Goal: Information Seeking & Learning: Compare options

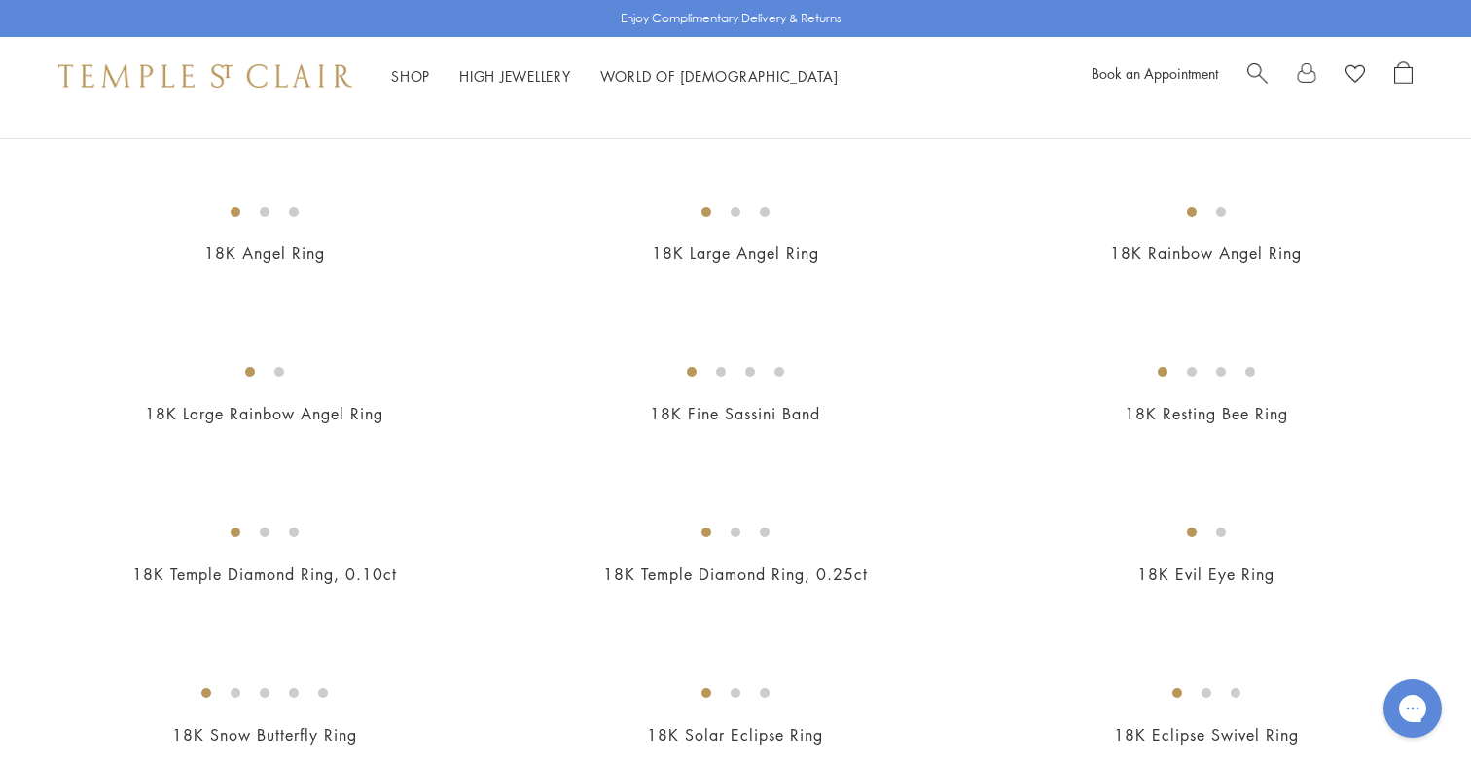
scroll to position [844, 0]
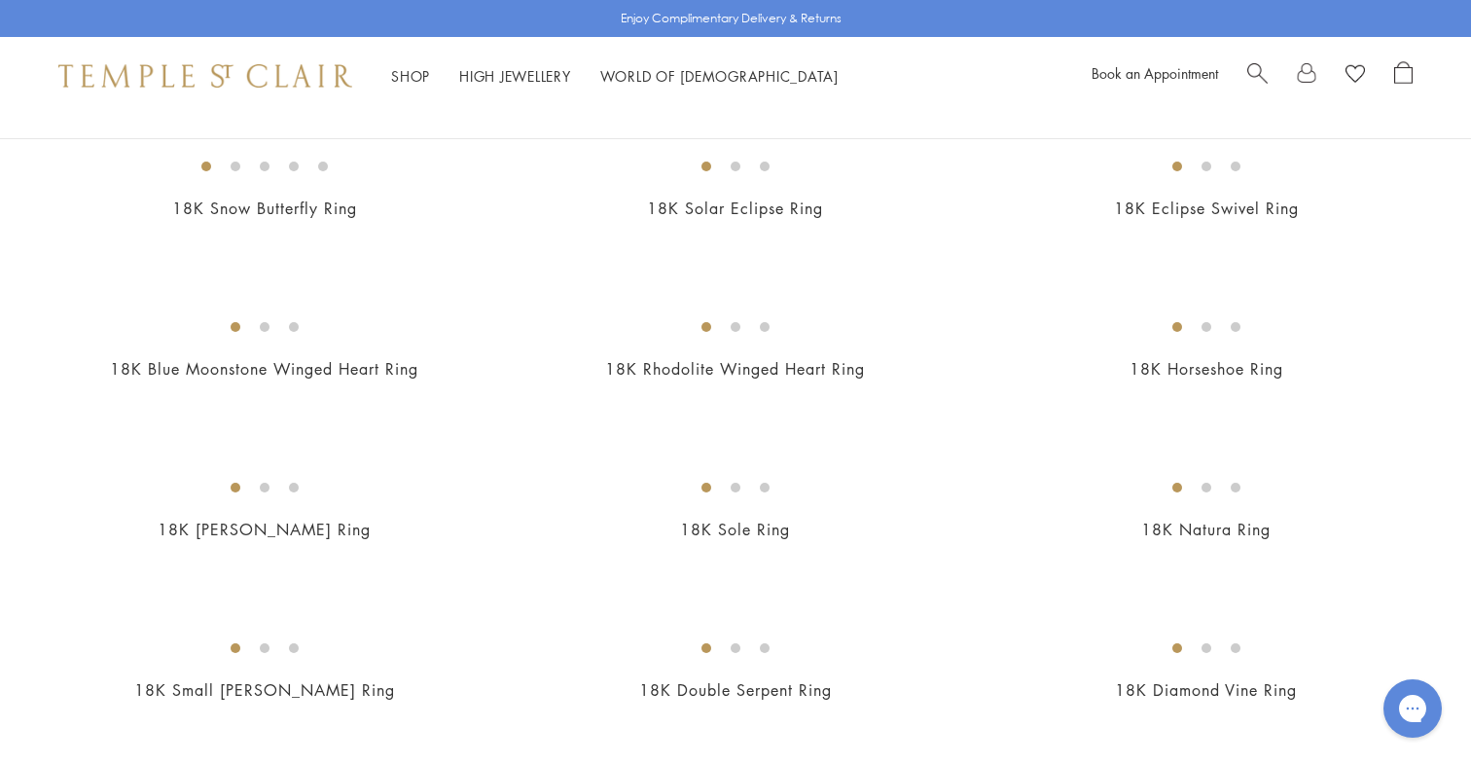
scroll to position [1339, 0]
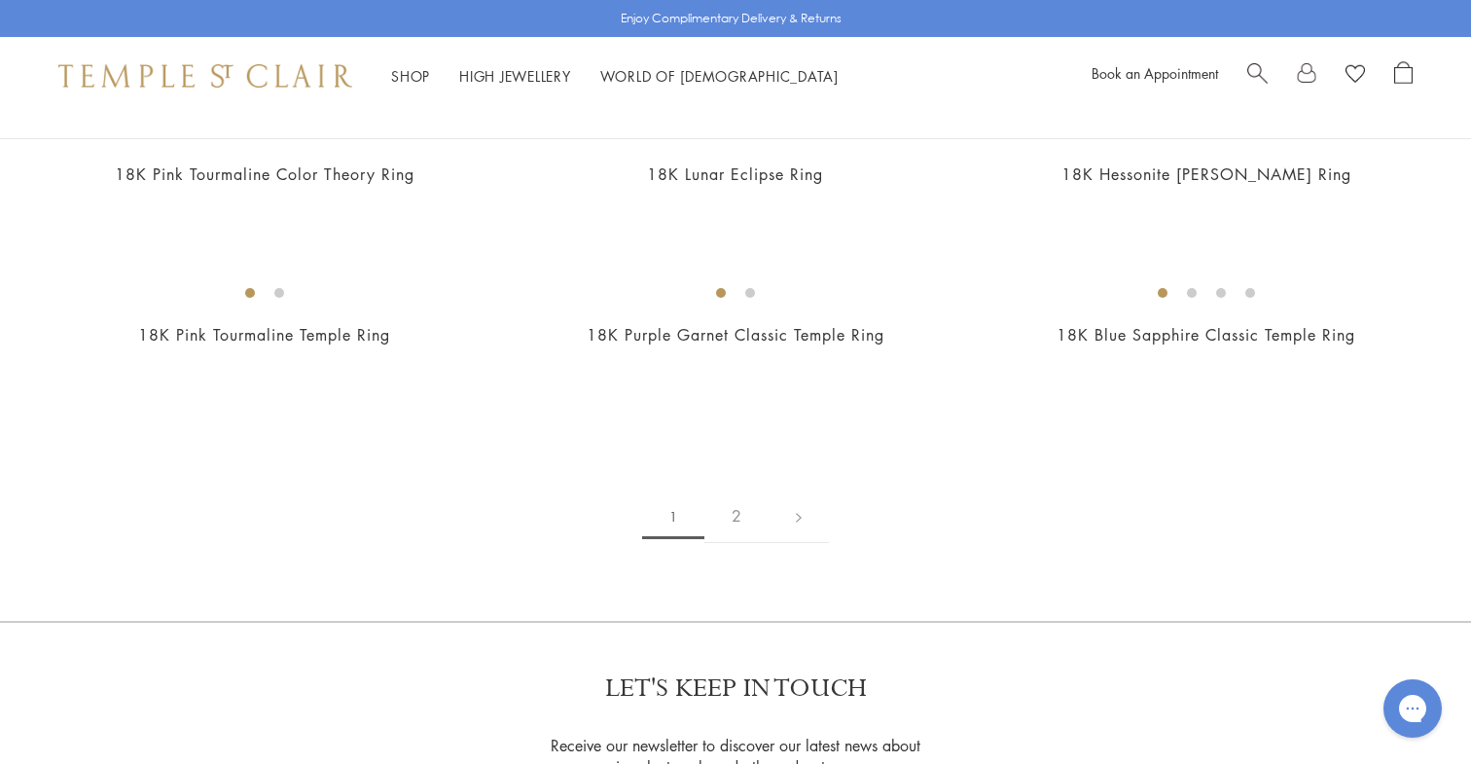
scroll to position [2470, 0]
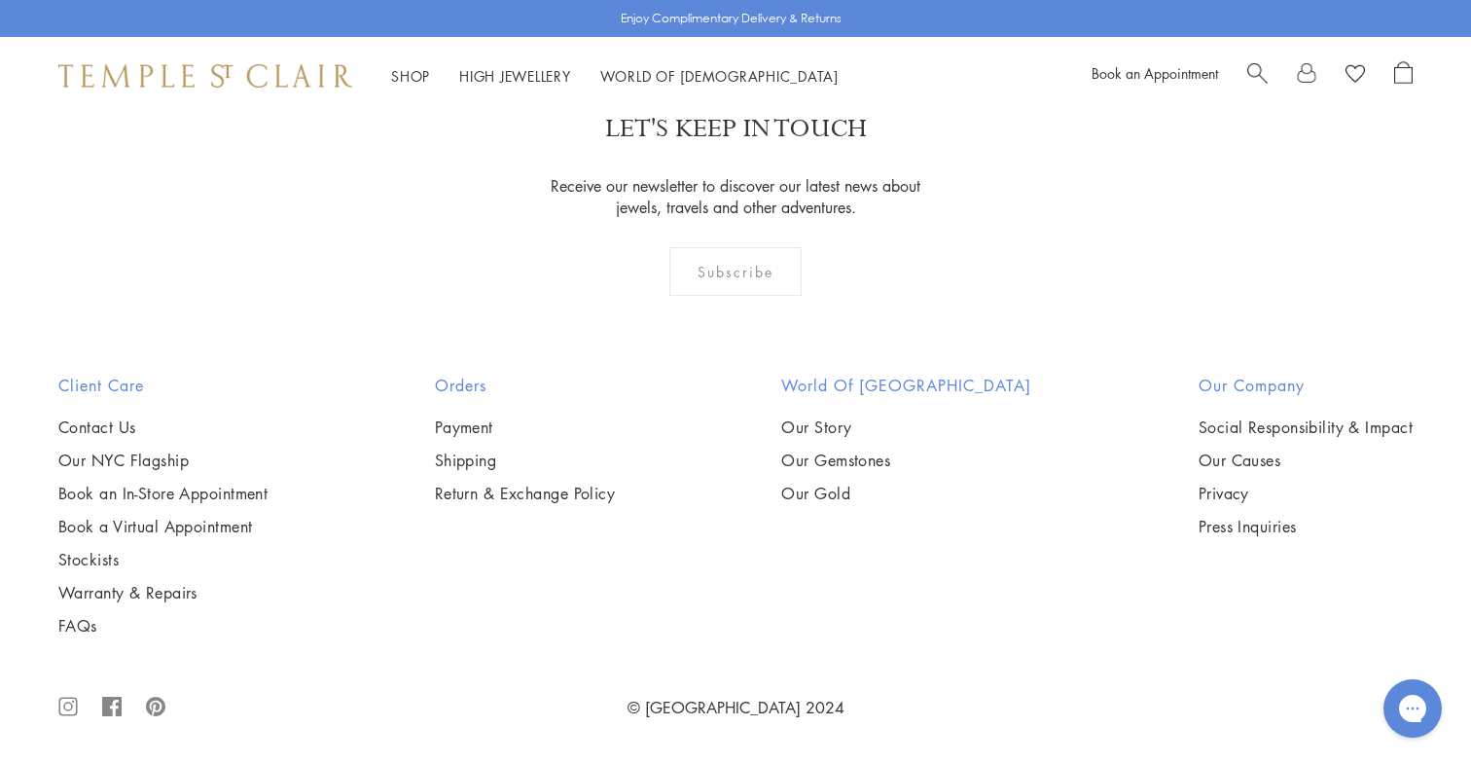
scroll to position [4181, 0]
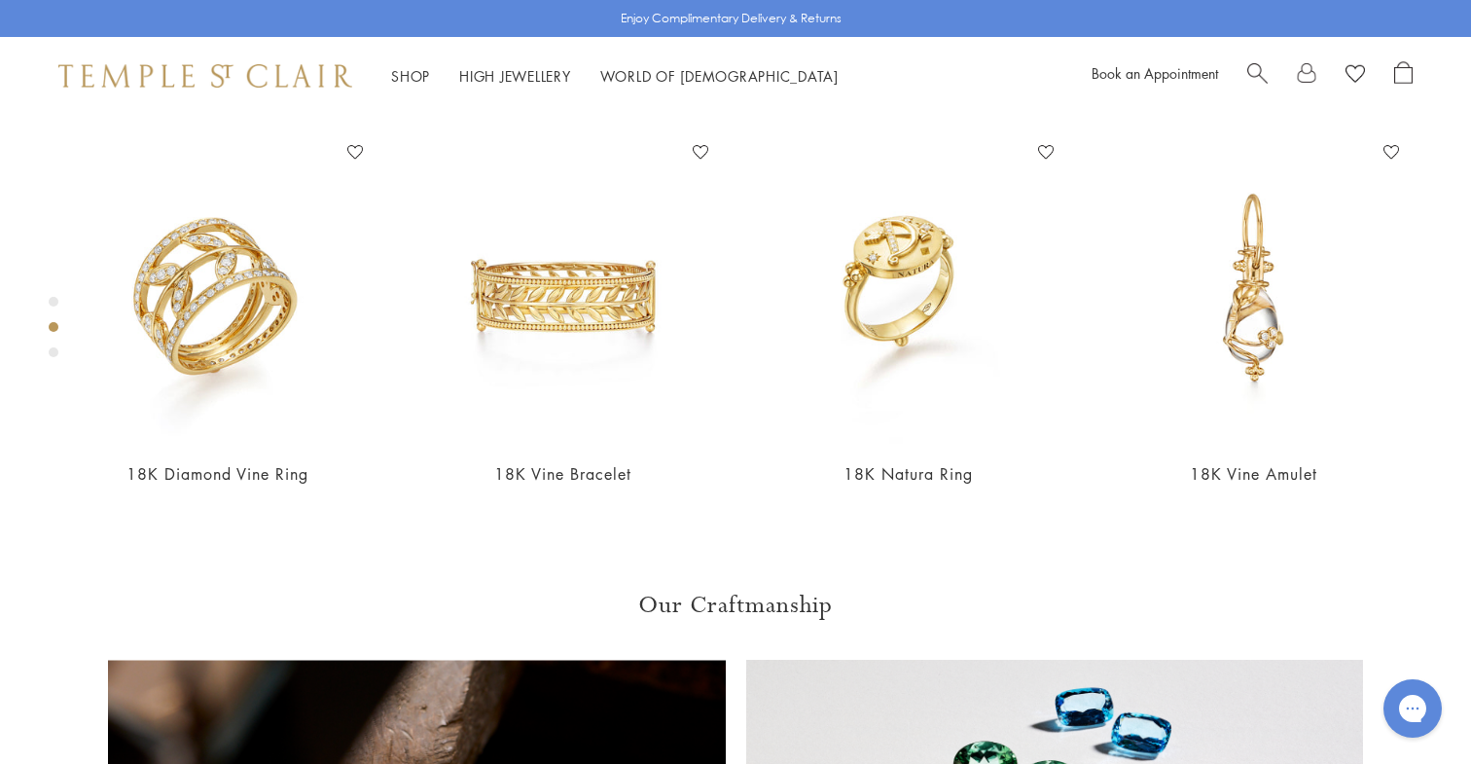
scroll to position [865, 0]
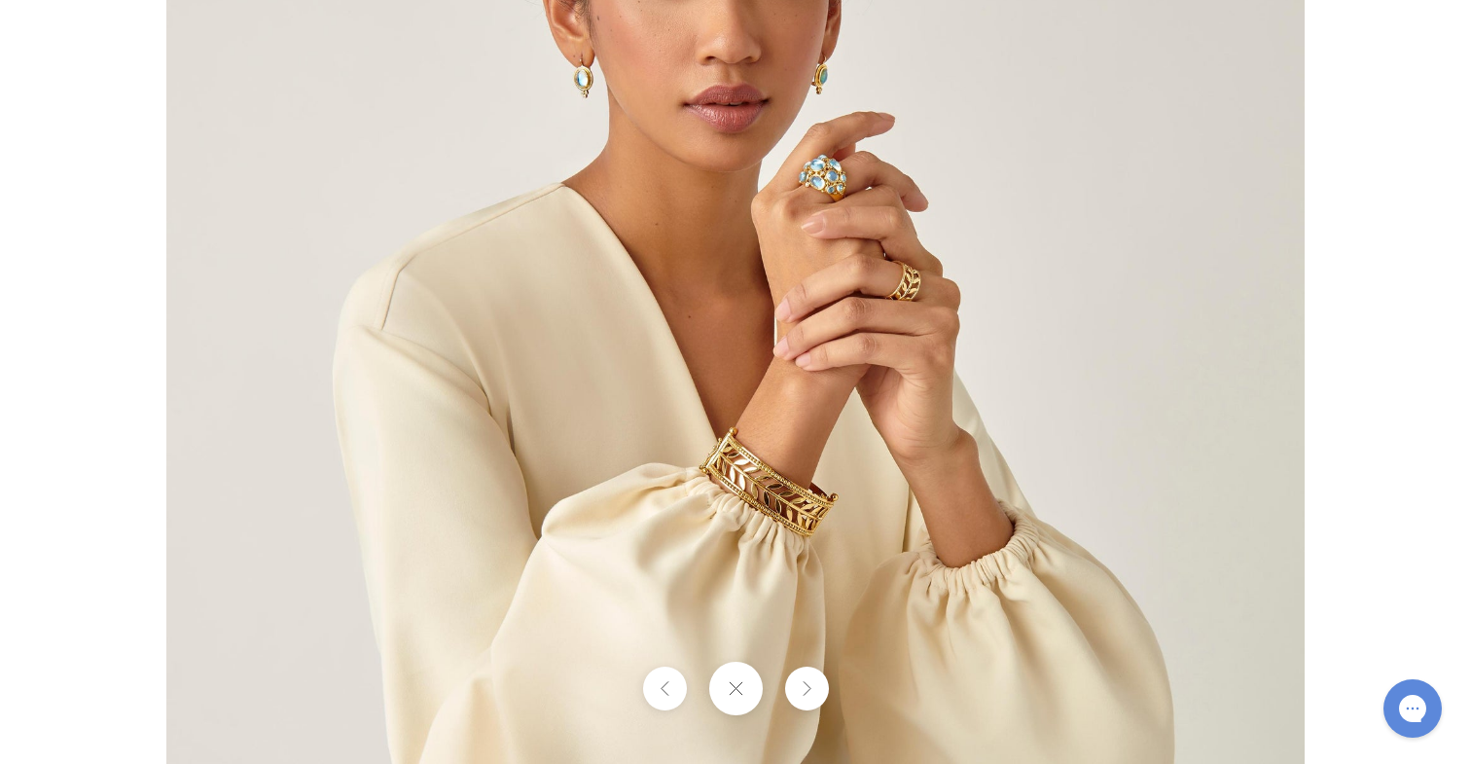
click at [849, 311] on img at bounding box center [735, 382] width 1138 height 1138
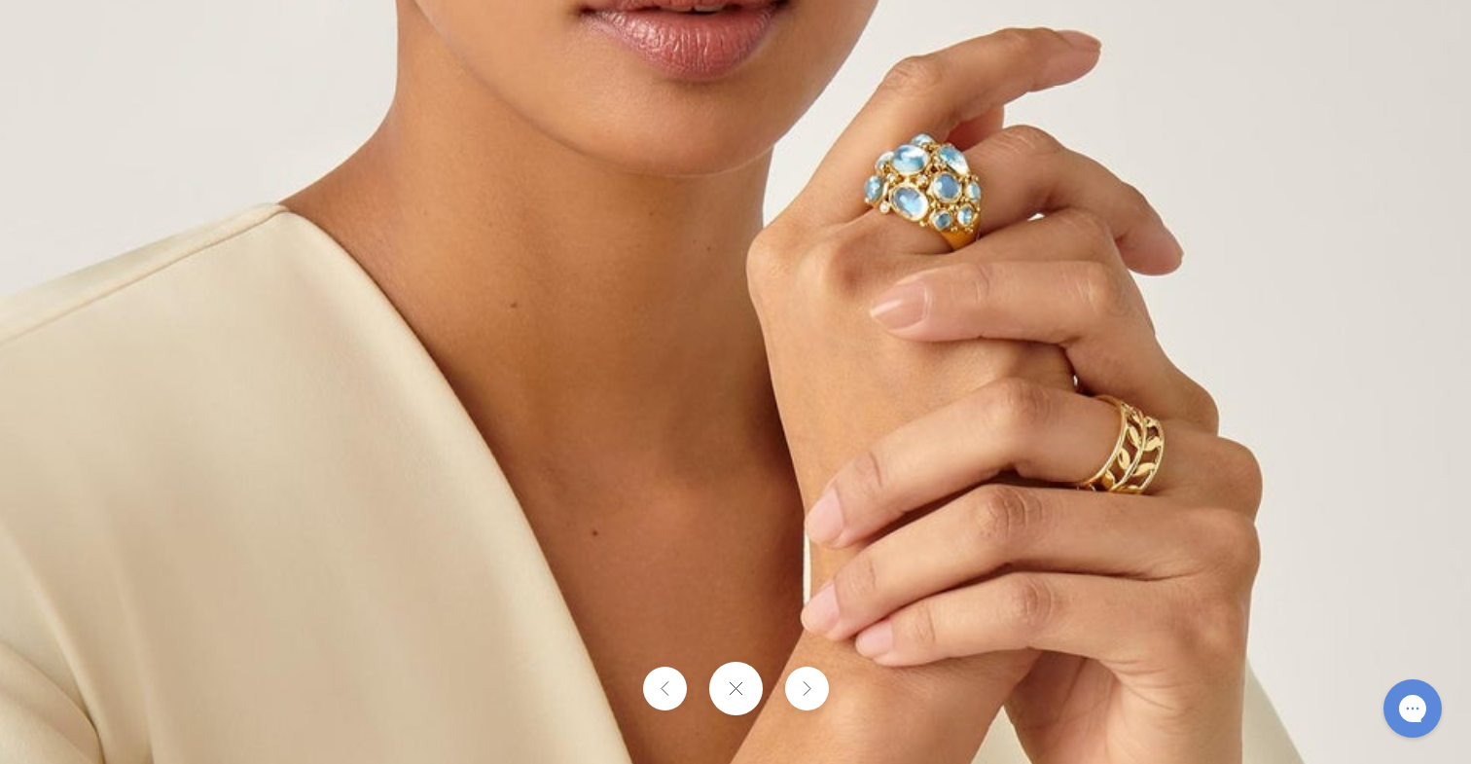
click at [744, 697] on button at bounding box center [735, 689] width 54 height 54
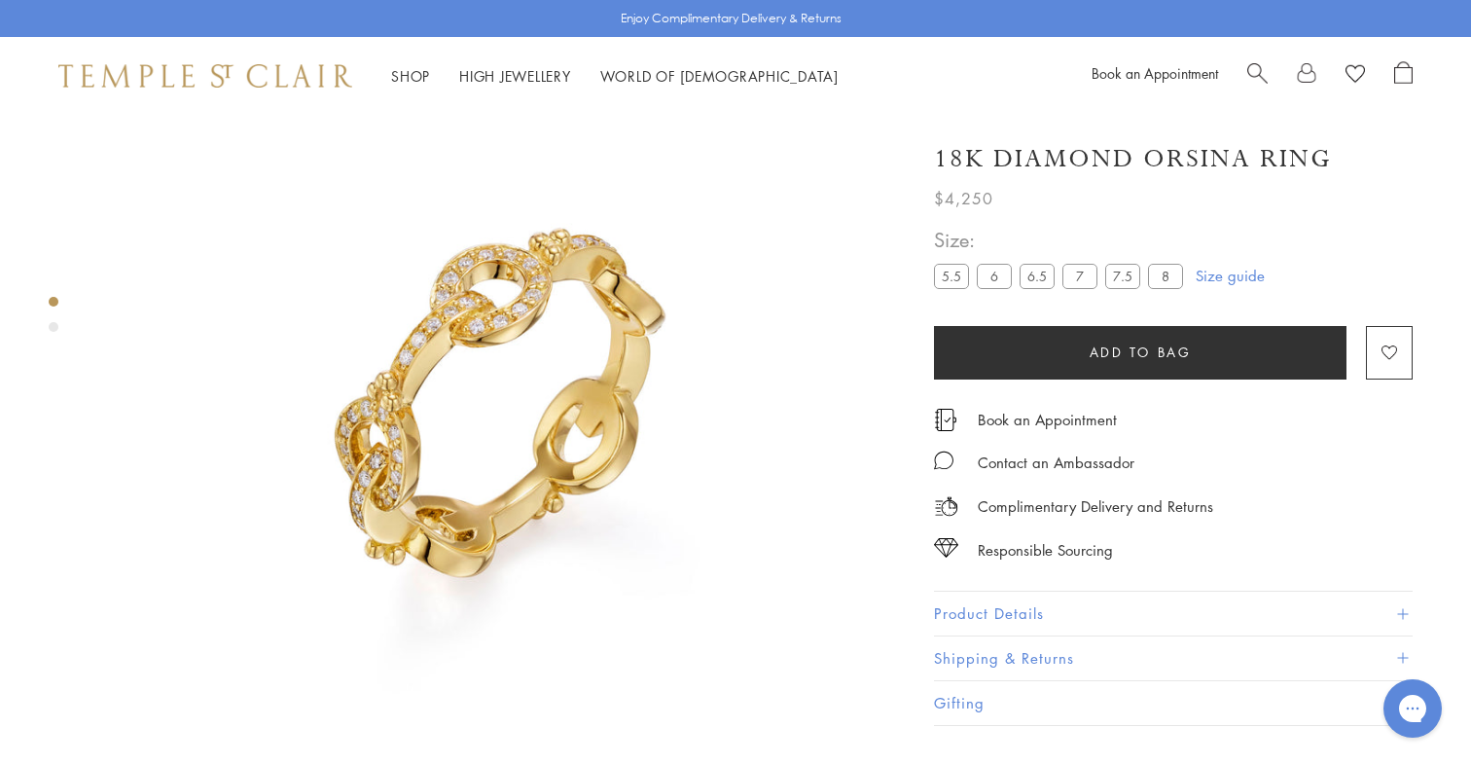
click at [571, 390] on img at bounding box center [501, 404] width 809 height 809
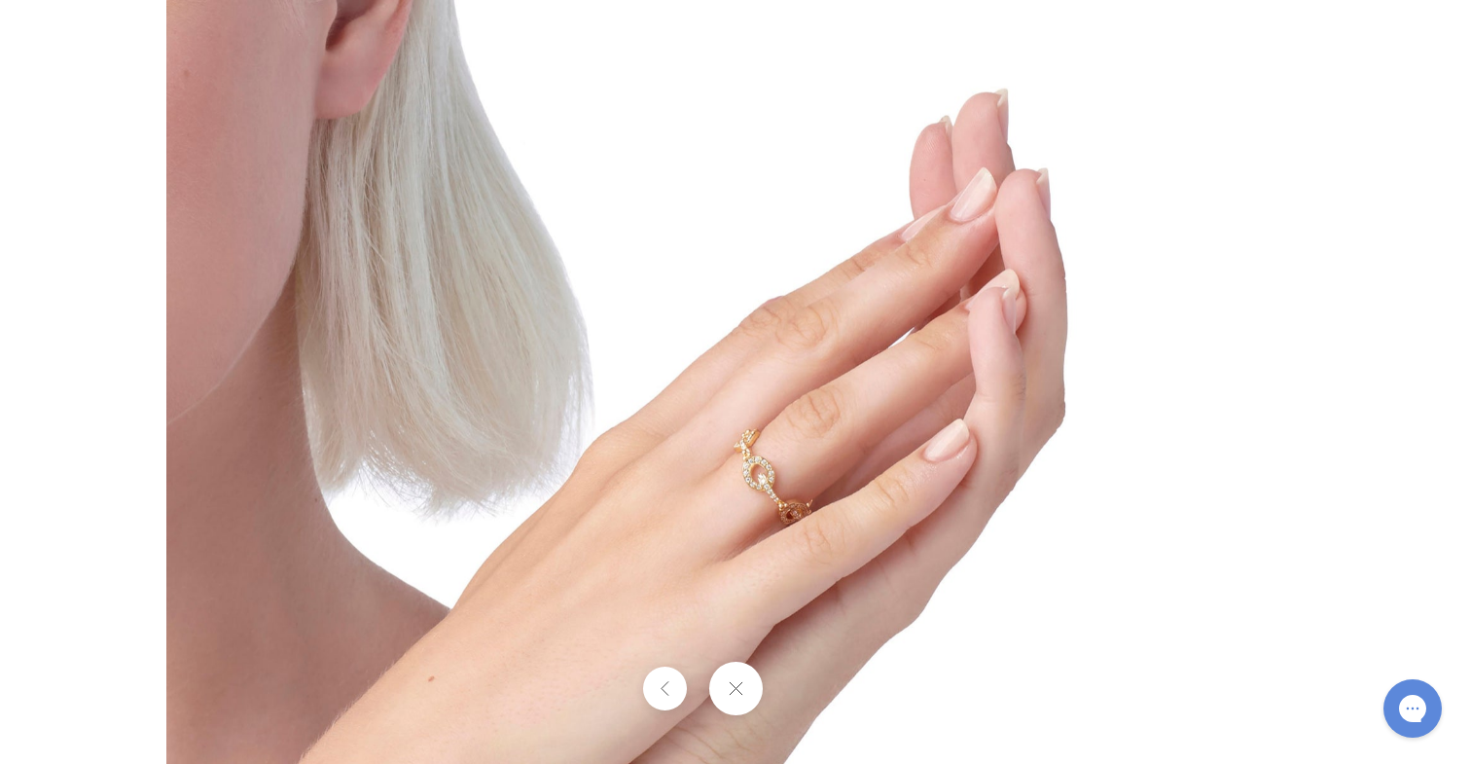
click at [815, 516] on img at bounding box center [734, 381] width 1137 height 1137
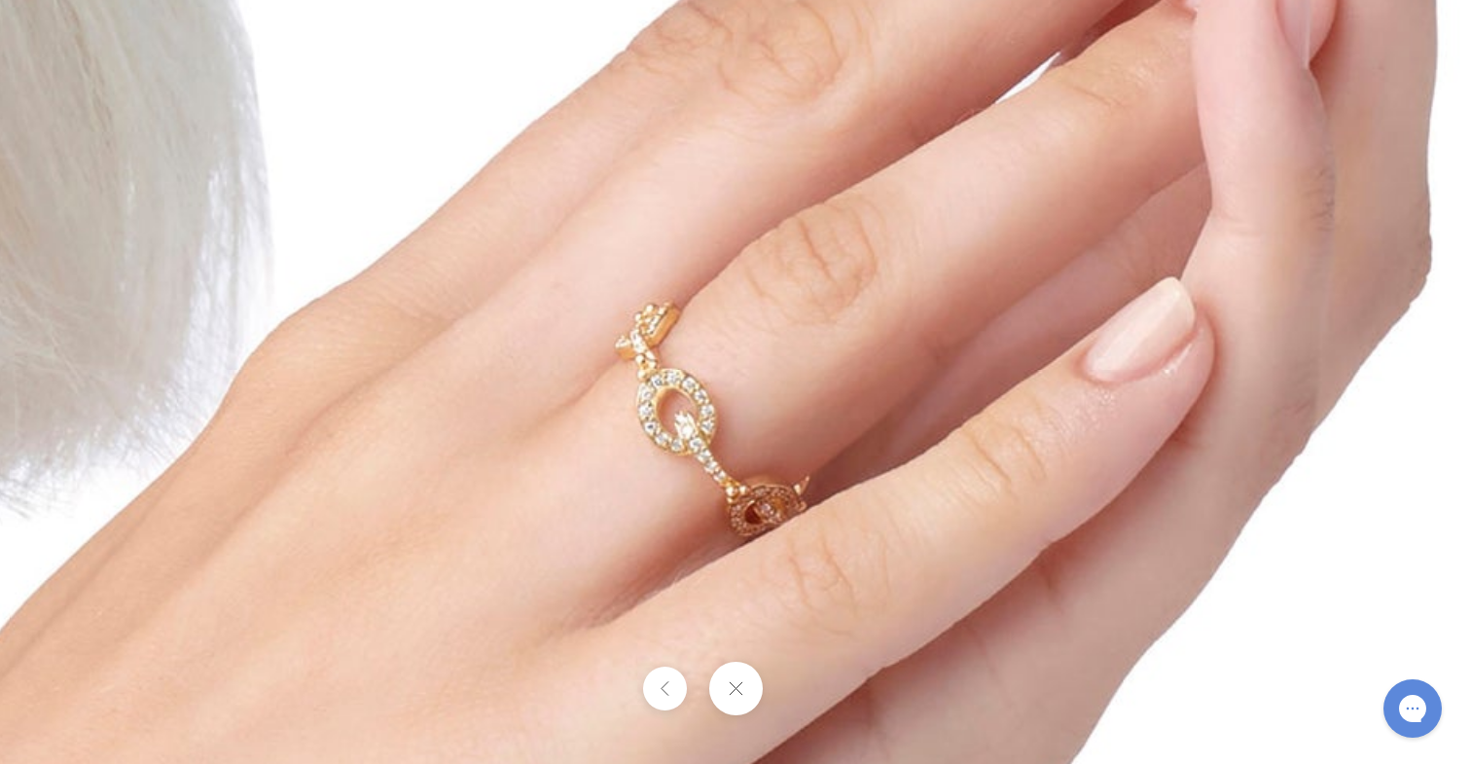
click at [736, 690] on button at bounding box center [735, 689] width 54 height 54
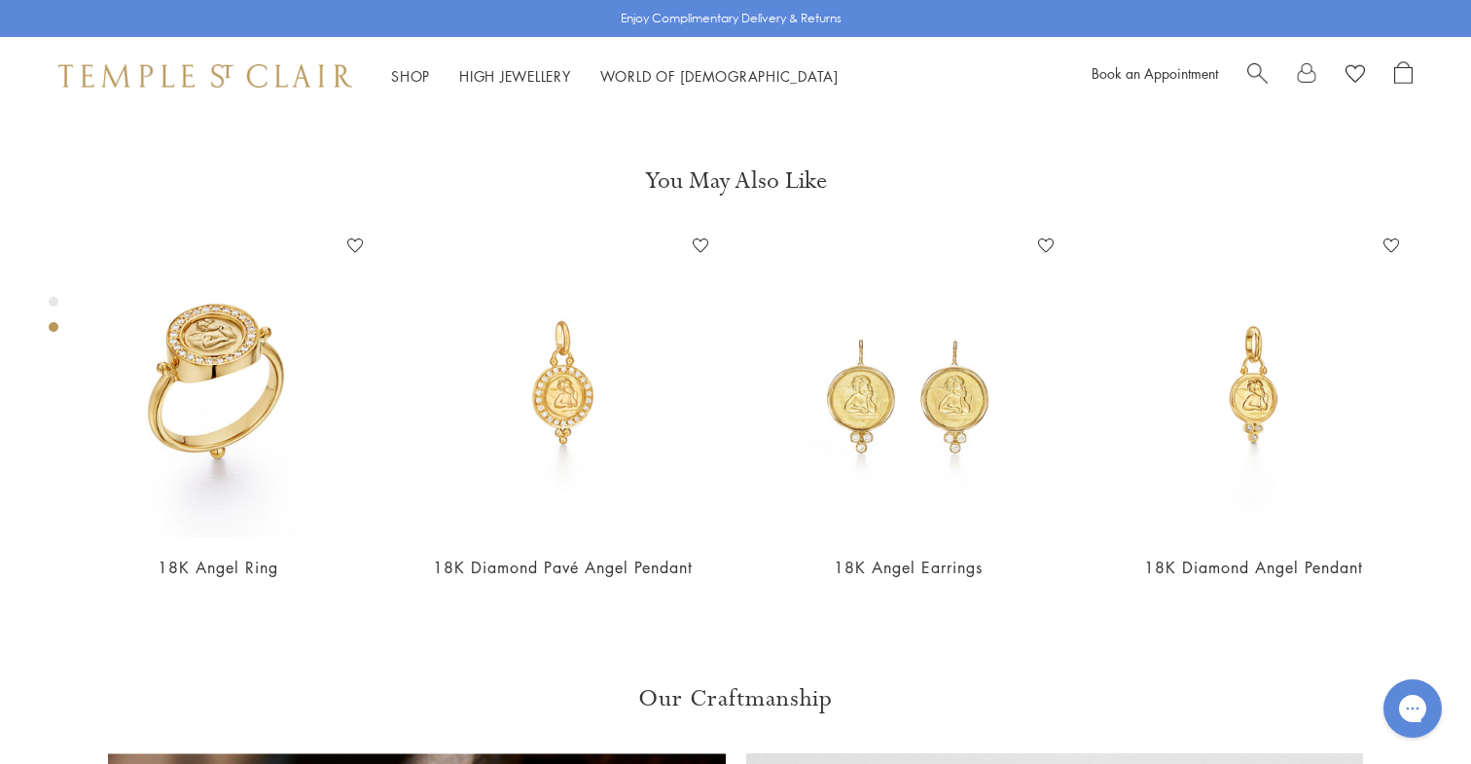
scroll to position [821, 0]
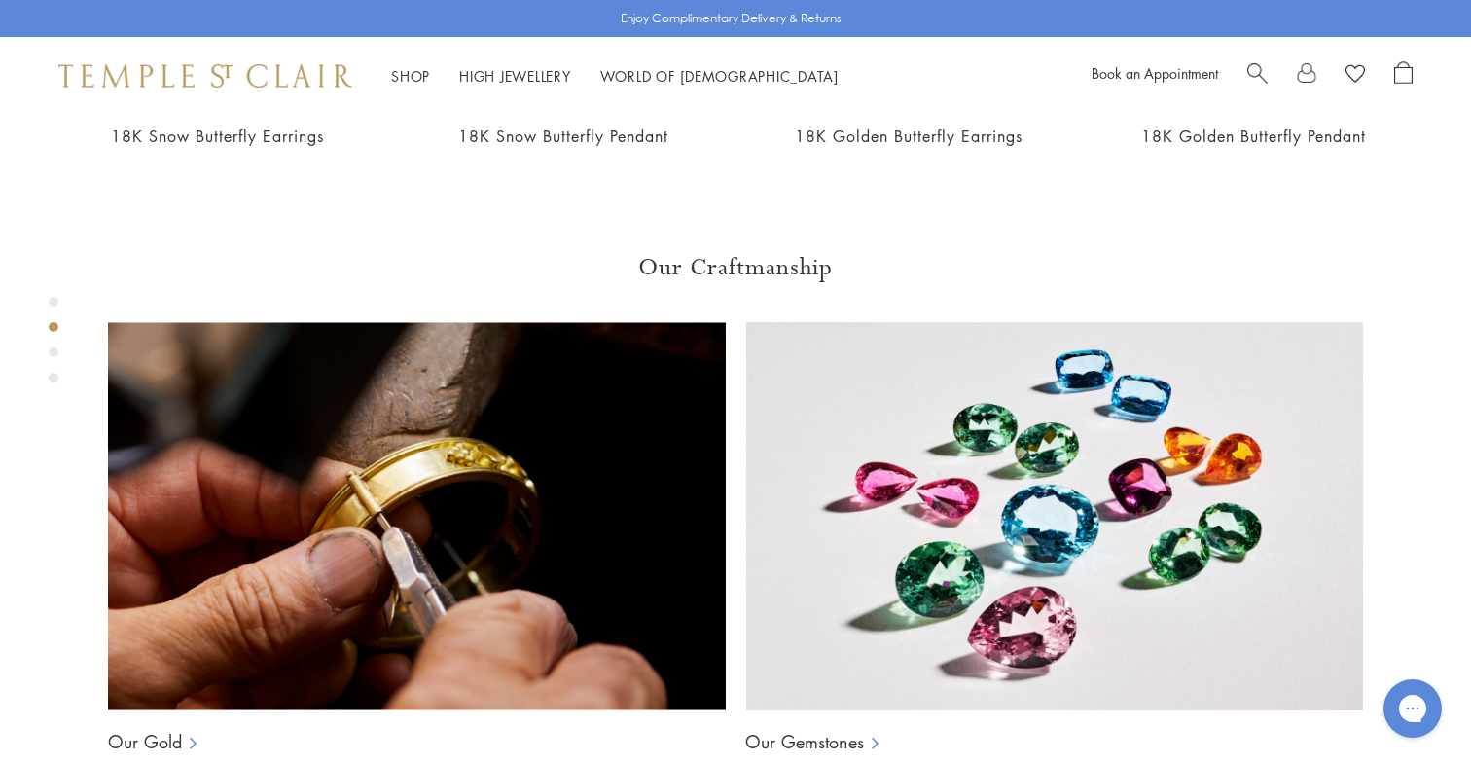
scroll to position [1255, 0]
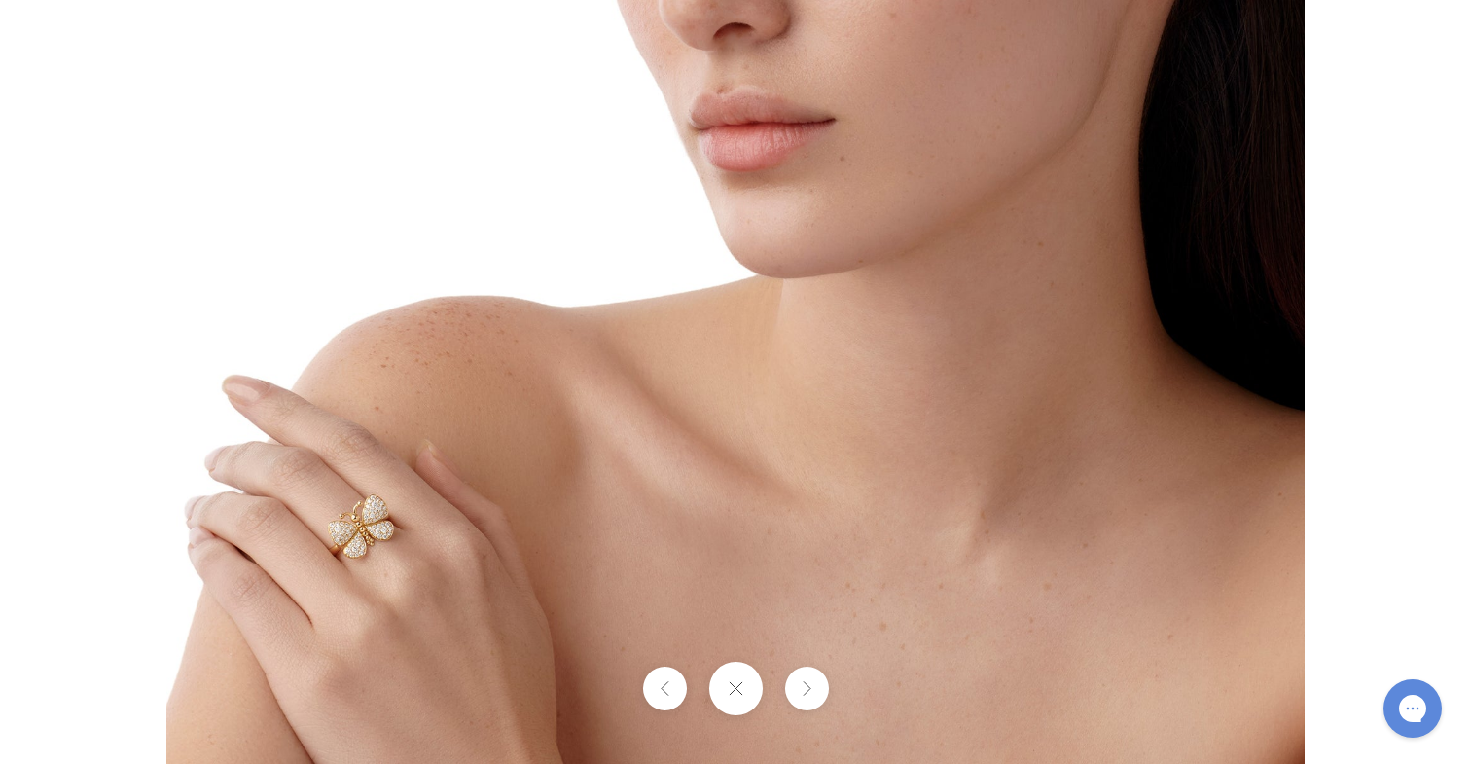
click at [807, 686] on button at bounding box center [806, 688] width 44 height 44
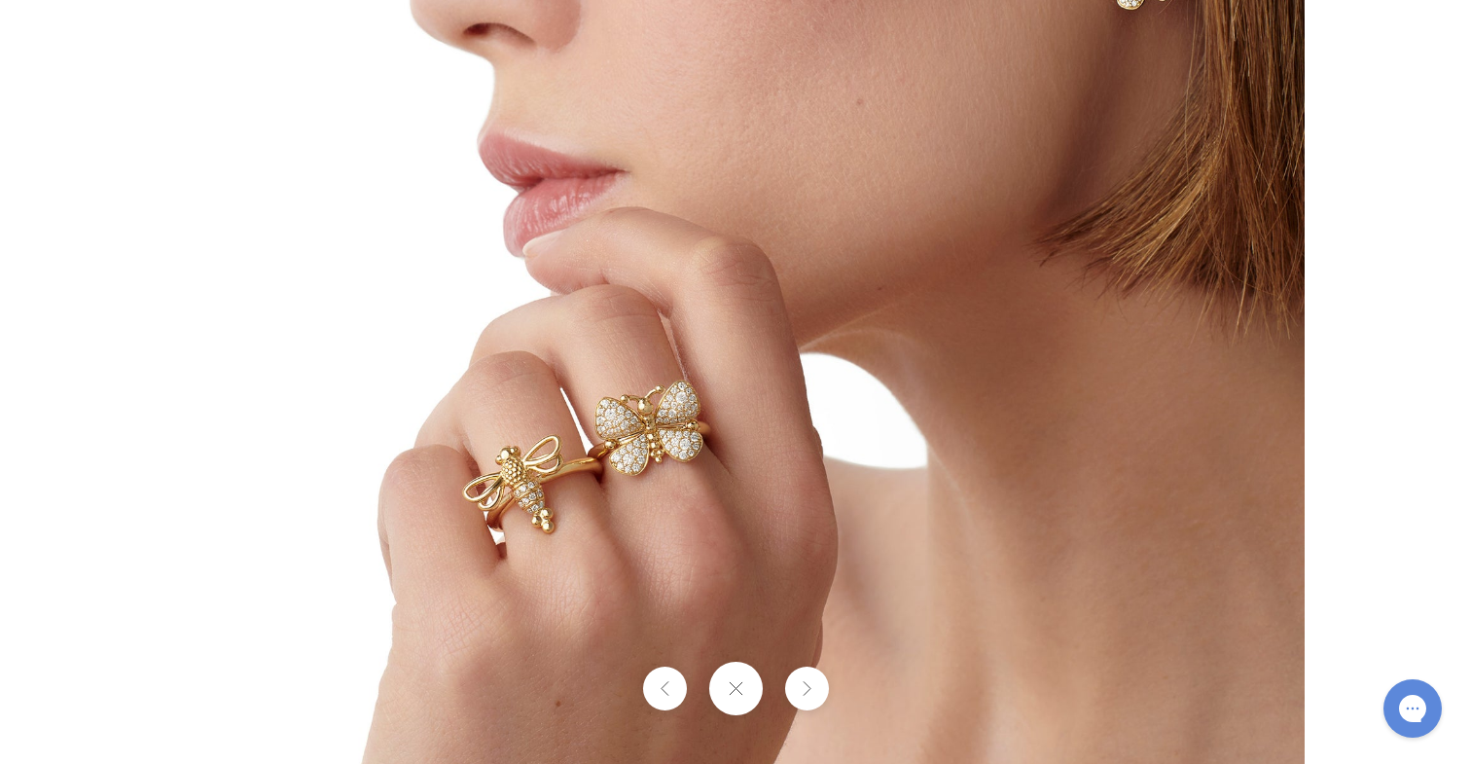
click at [746, 697] on button at bounding box center [735, 689] width 54 height 54
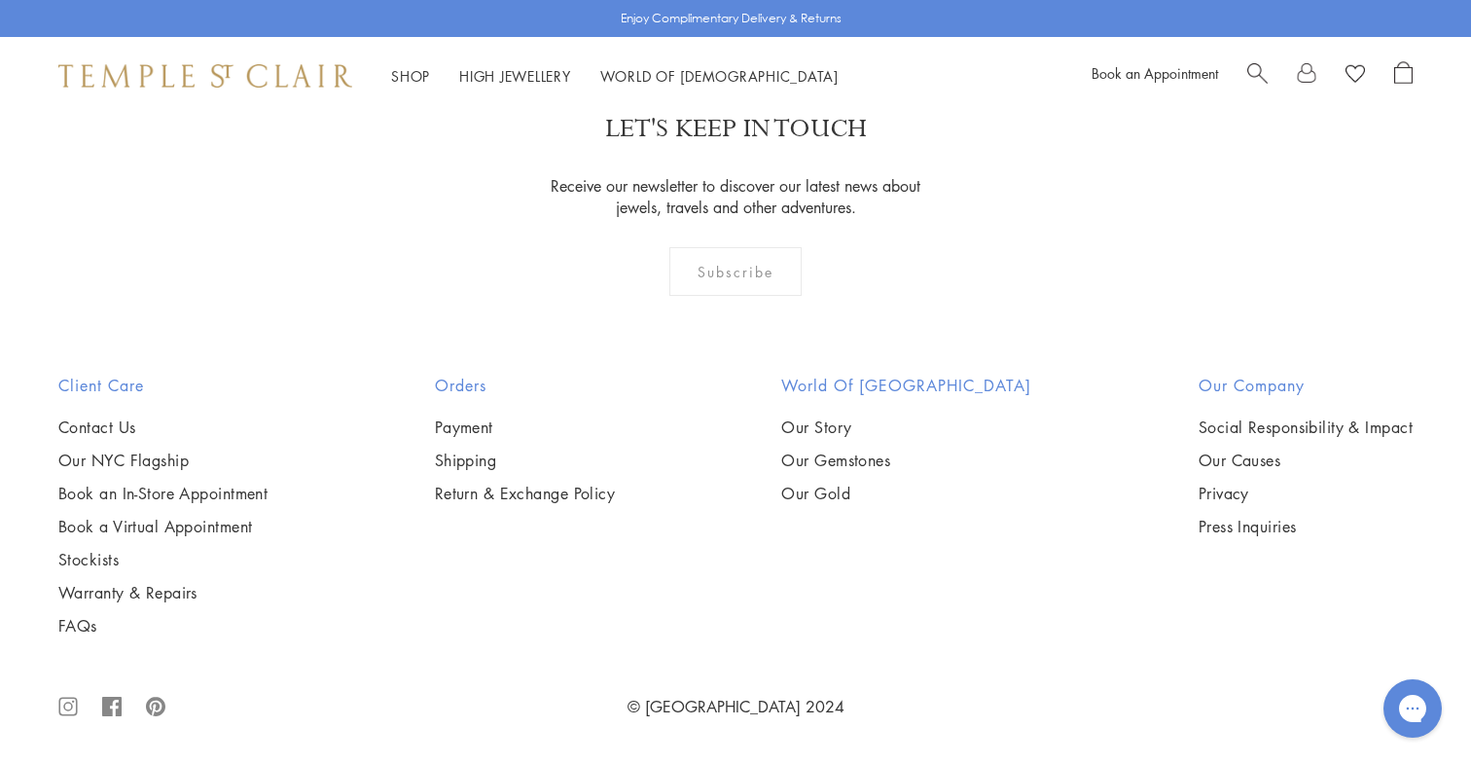
scroll to position [1772, 0]
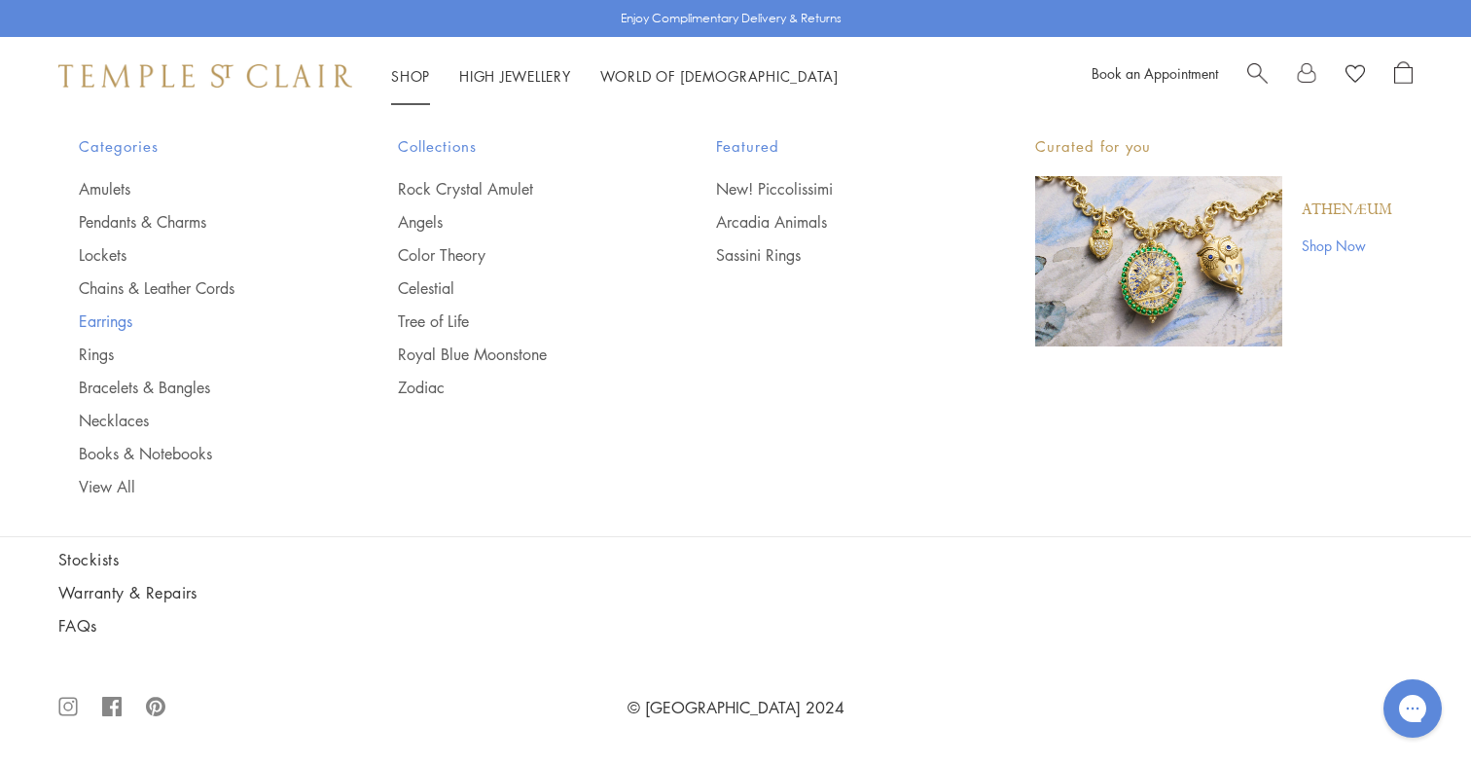
click at [121, 322] on link "Earrings" at bounding box center [199, 320] width 241 height 21
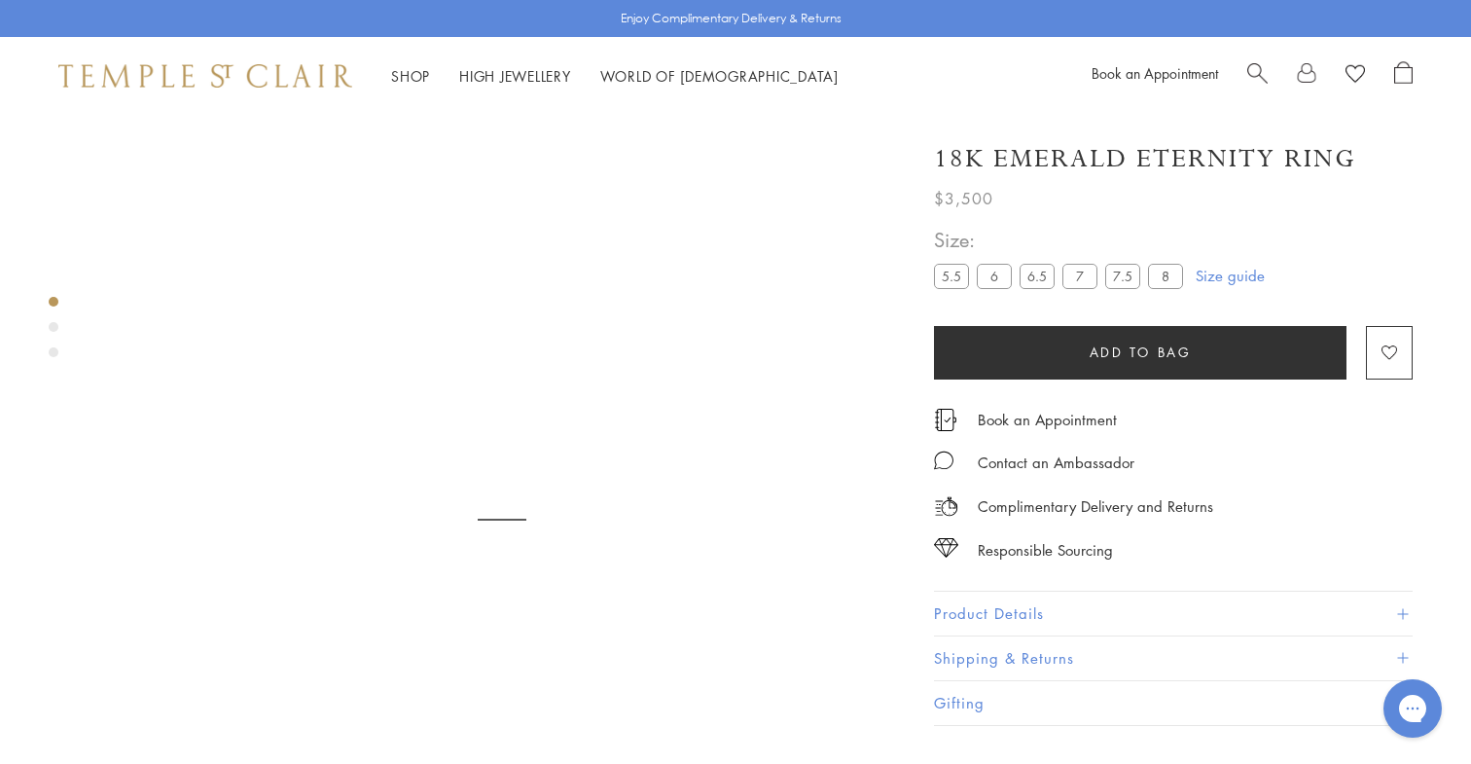
scroll to position [115, 0]
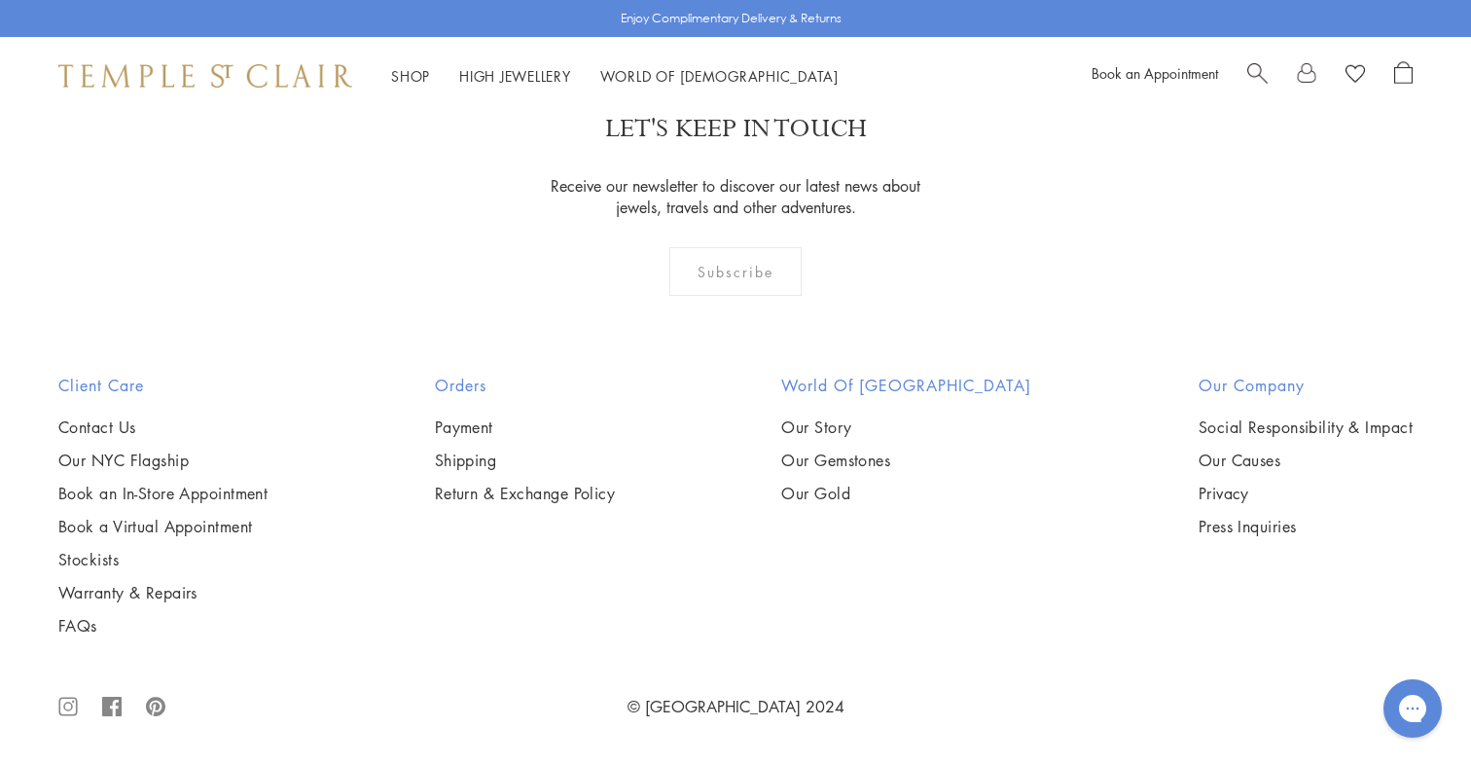
scroll to position [8684, 0]
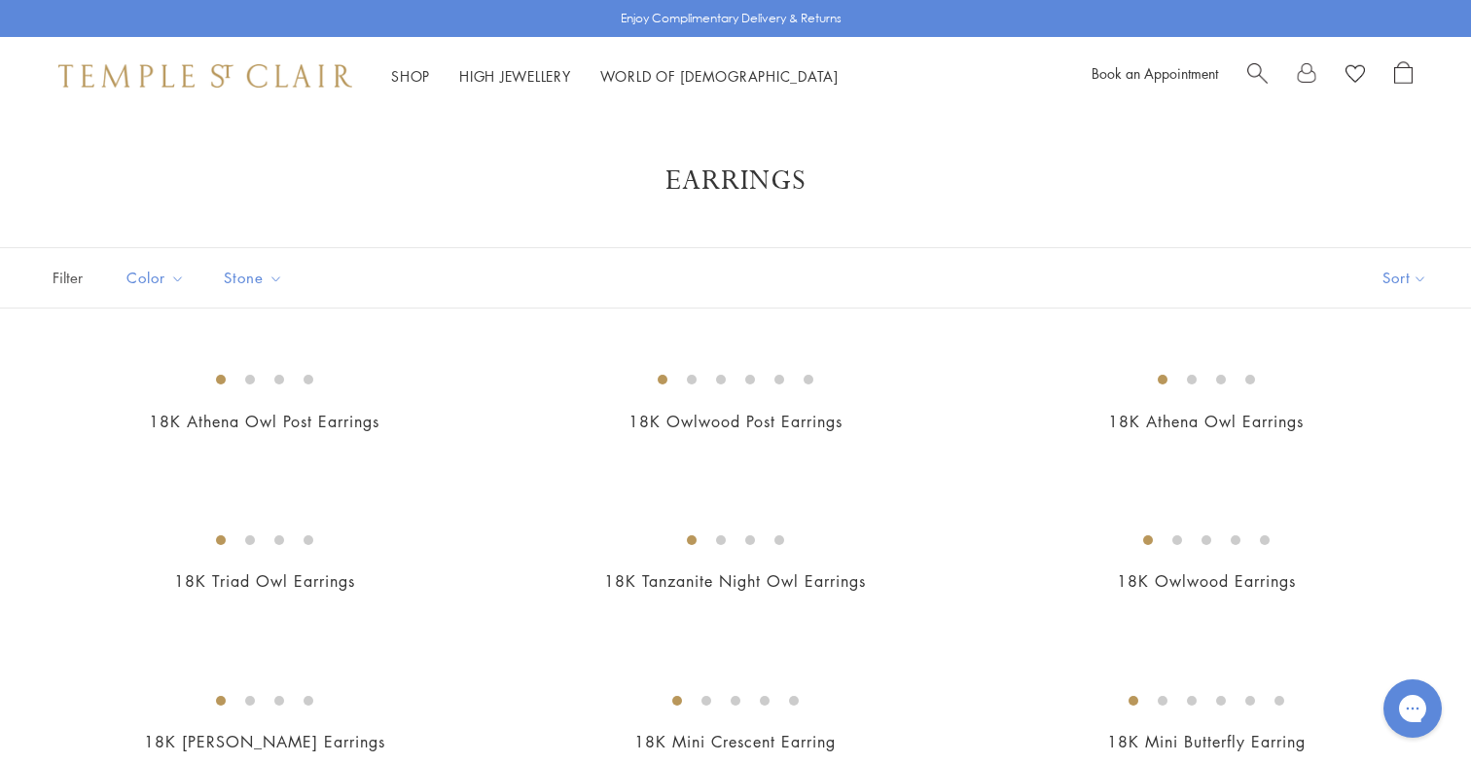
scroll to position [0, 0]
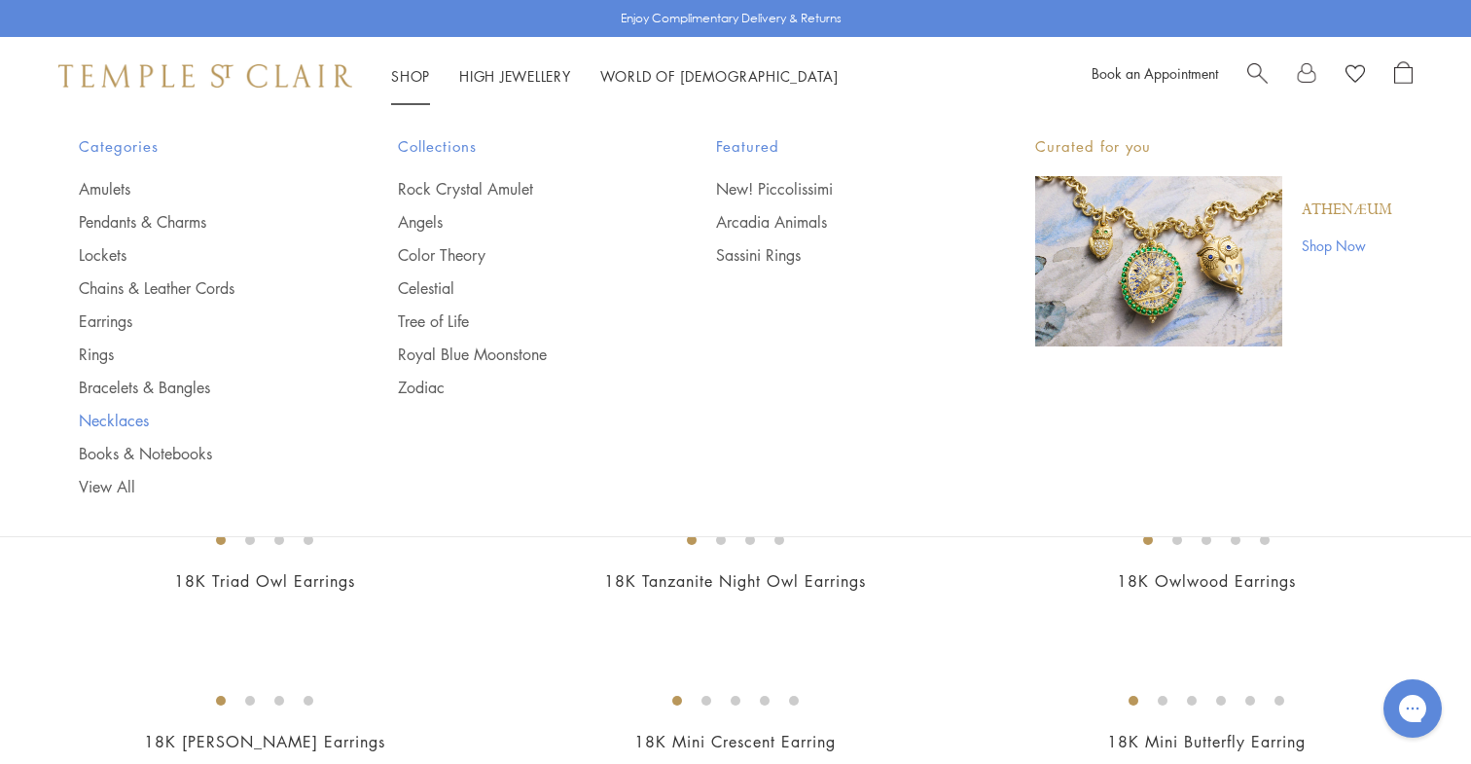
click at [121, 424] on link "Necklaces" at bounding box center [199, 420] width 241 height 21
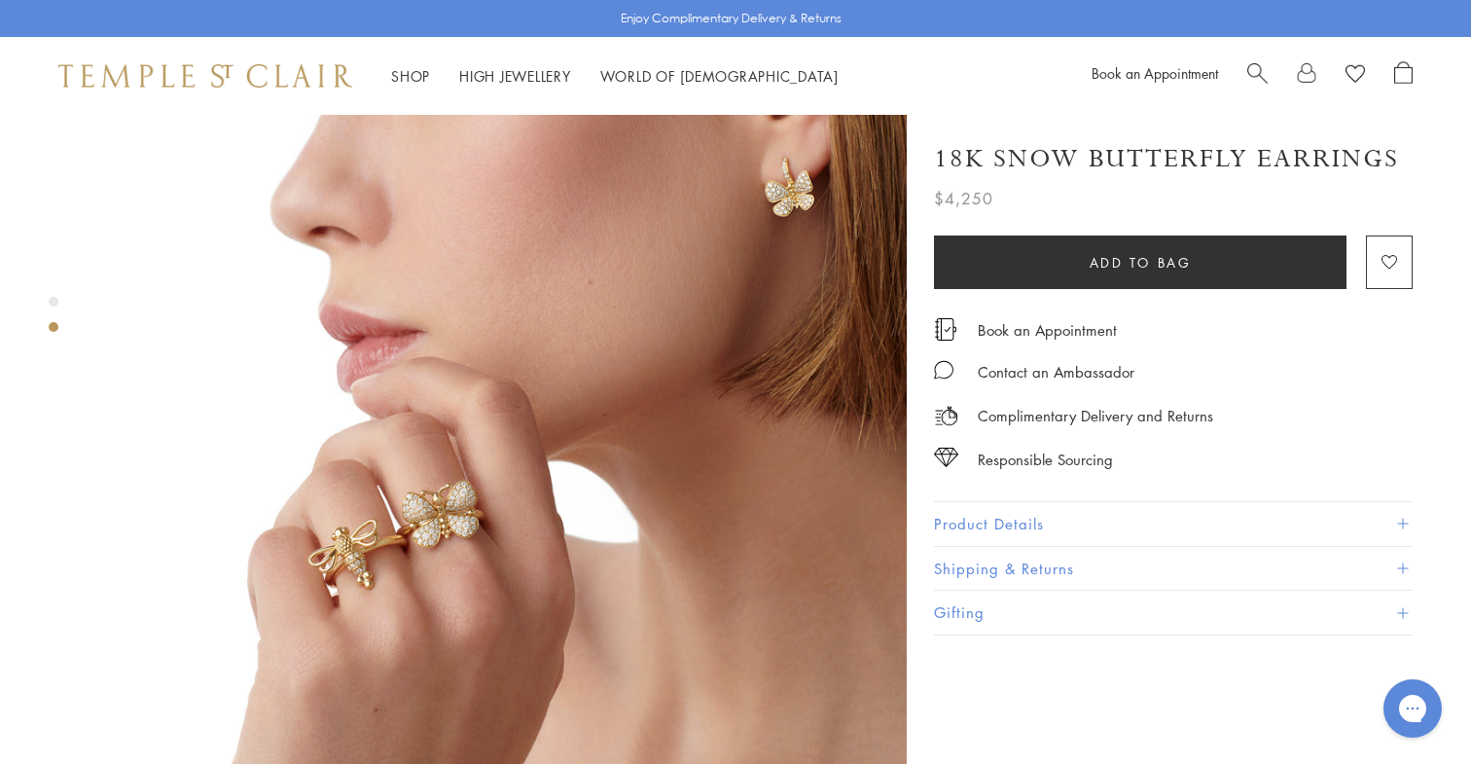
scroll to position [914, 0]
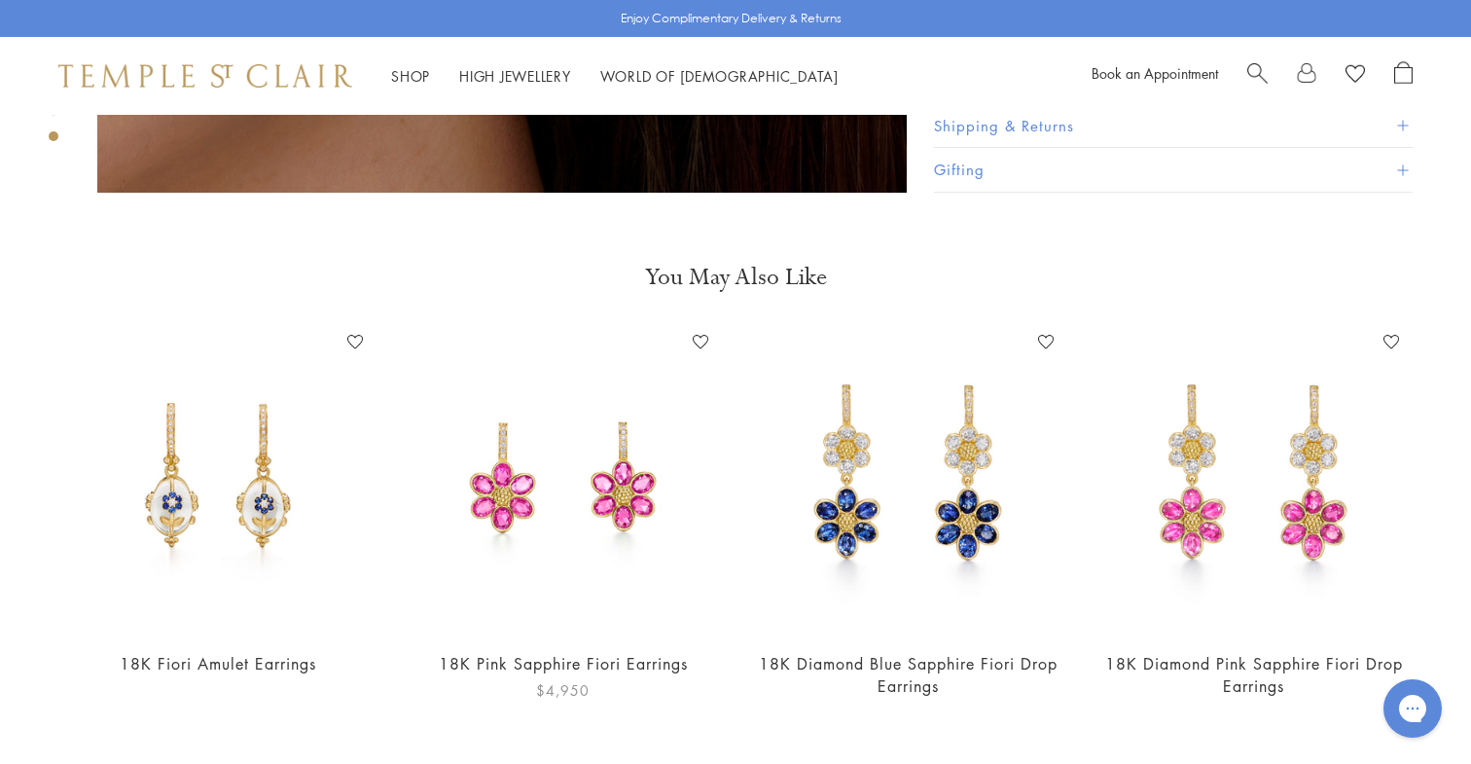
scroll to position [2429, 0]
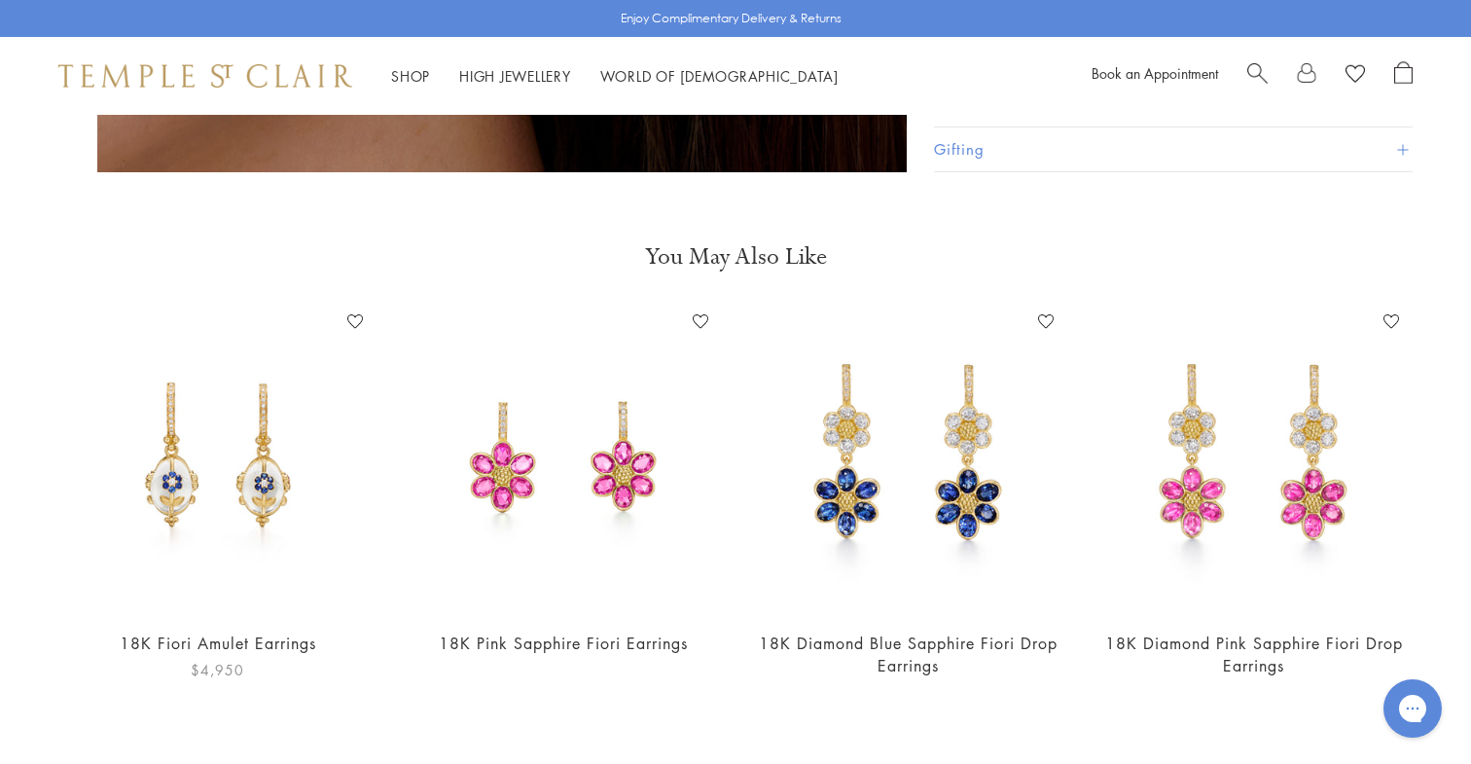
click at [226, 632] on link "18K Fiori Amulet Earrings" at bounding box center [218, 642] width 197 height 21
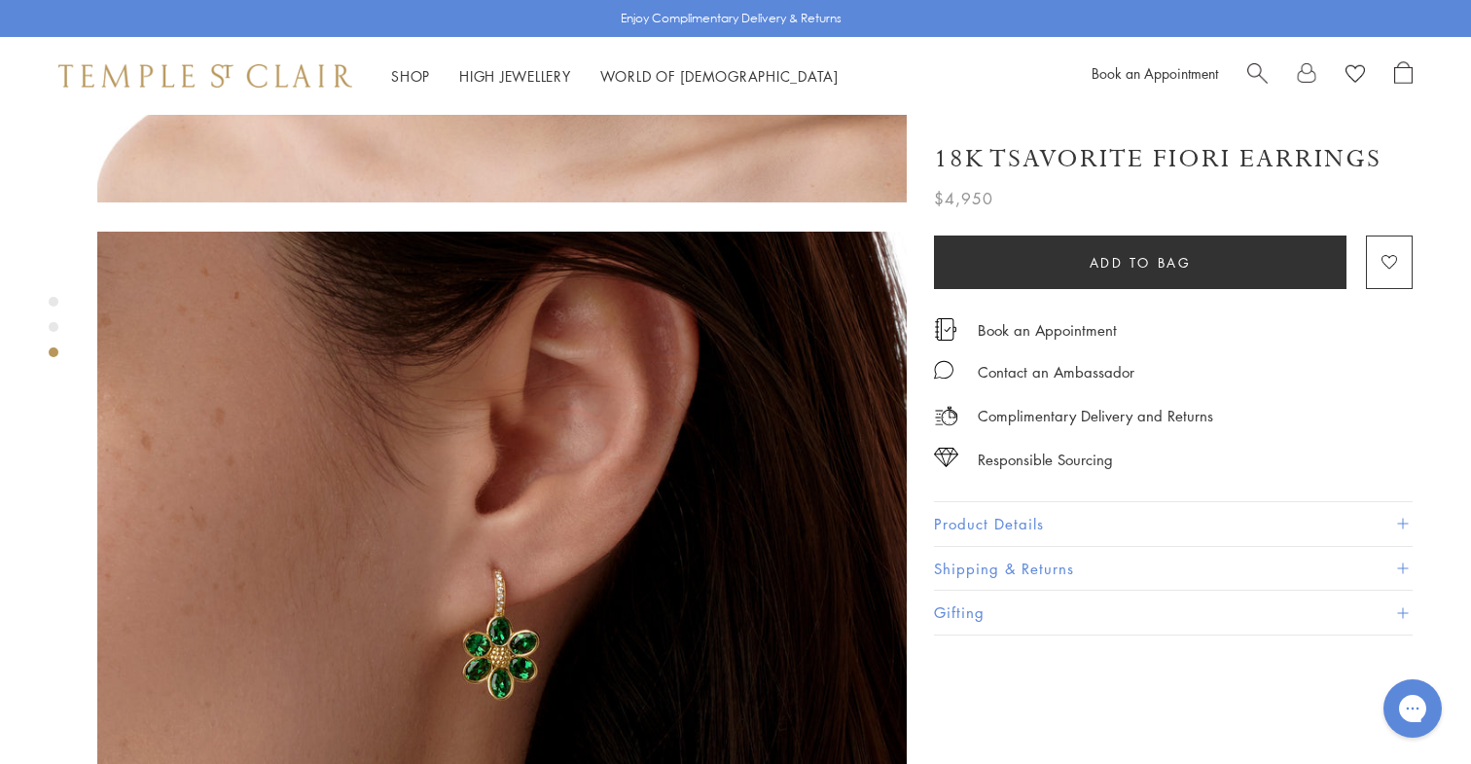
scroll to position [1565, 0]
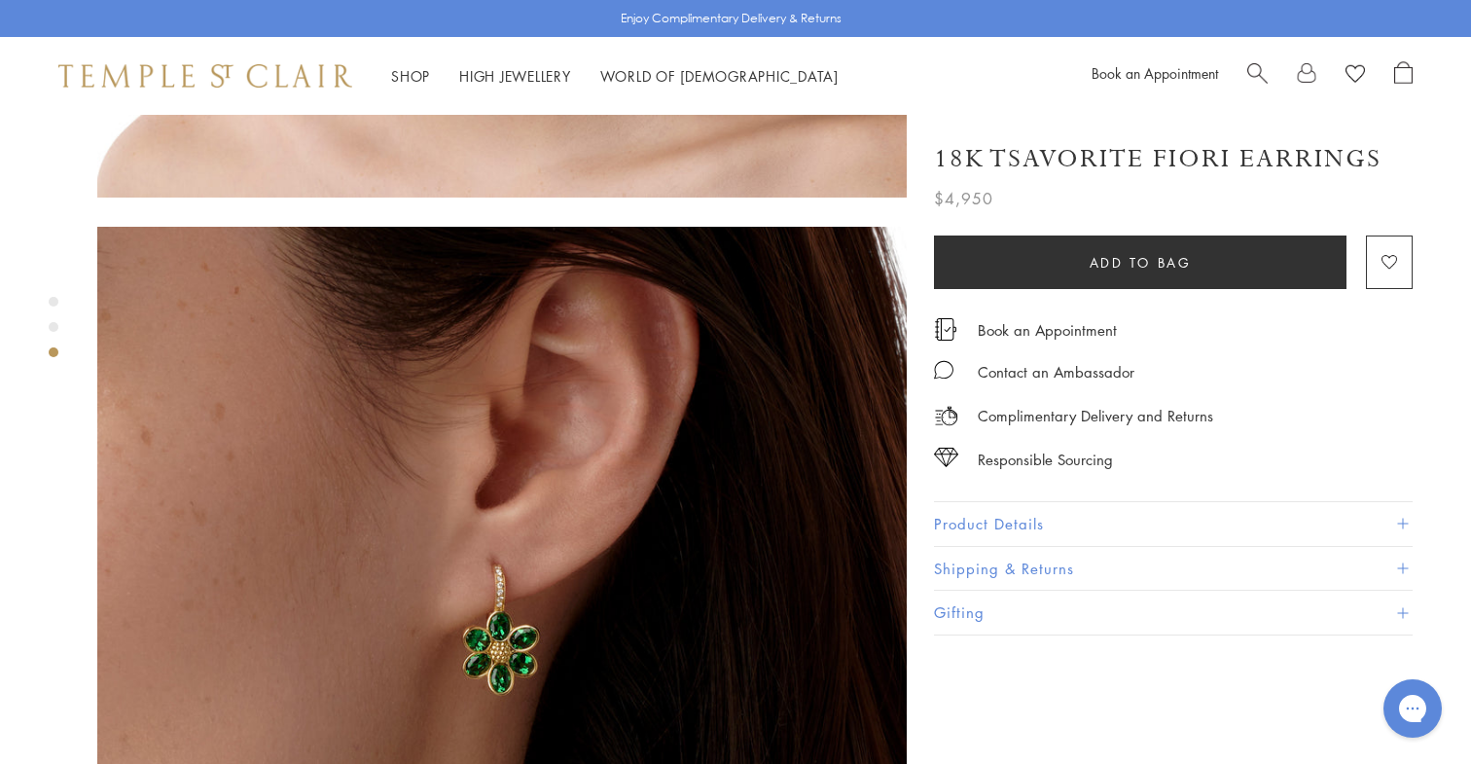
click at [560, 515] on img at bounding box center [501, 631] width 809 height 809
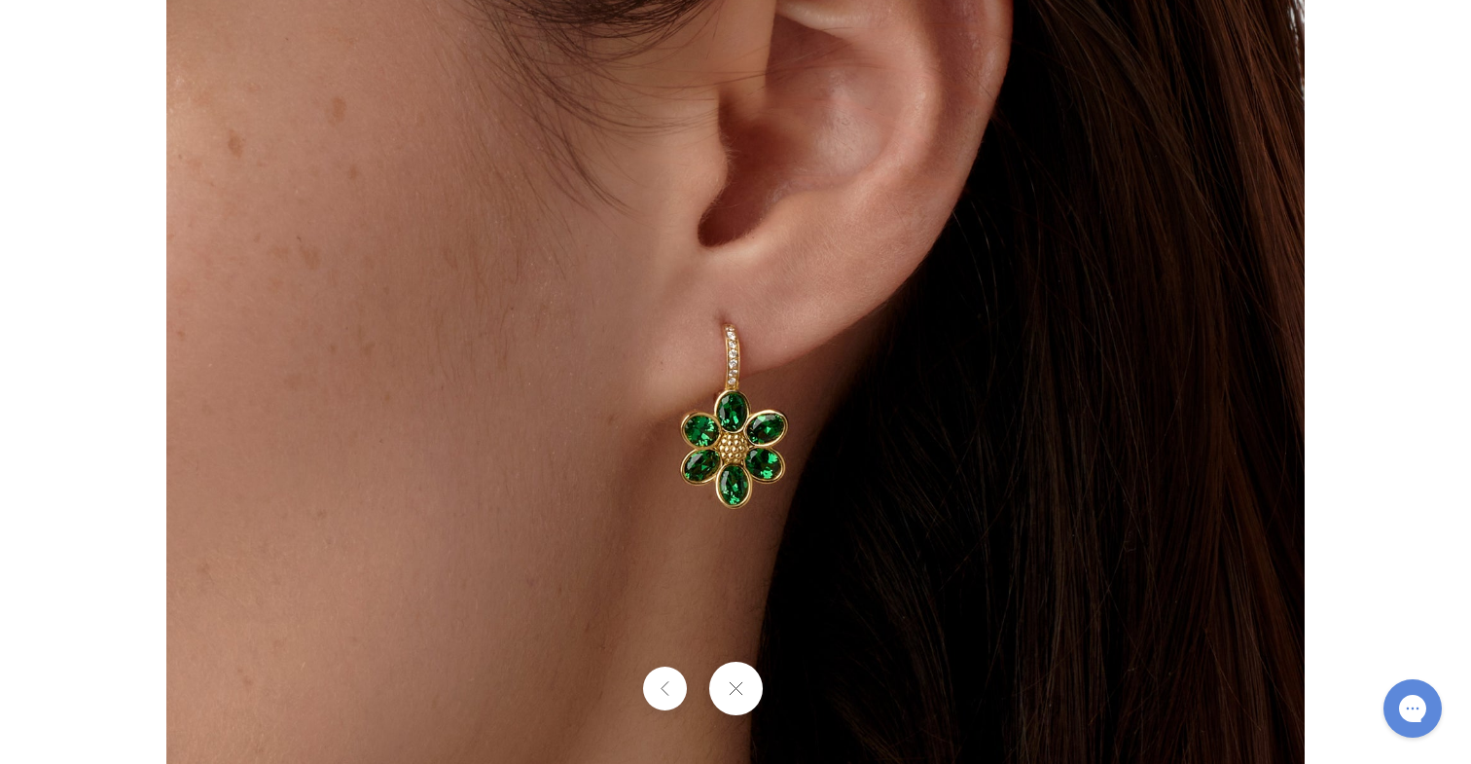
click at [737, 682] on button at bounding box center [735, 689] width 54 height 54
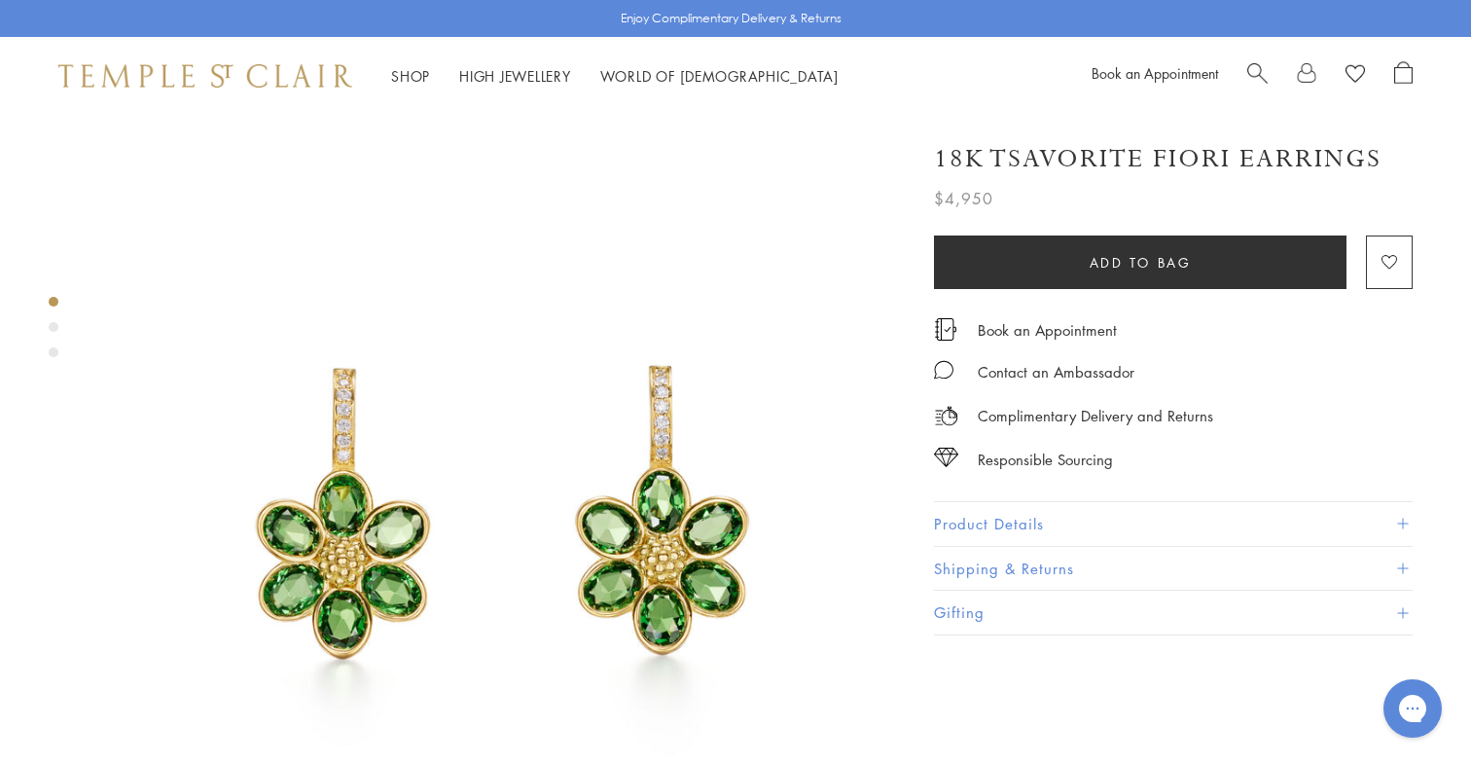
scroll to position [0, 0]
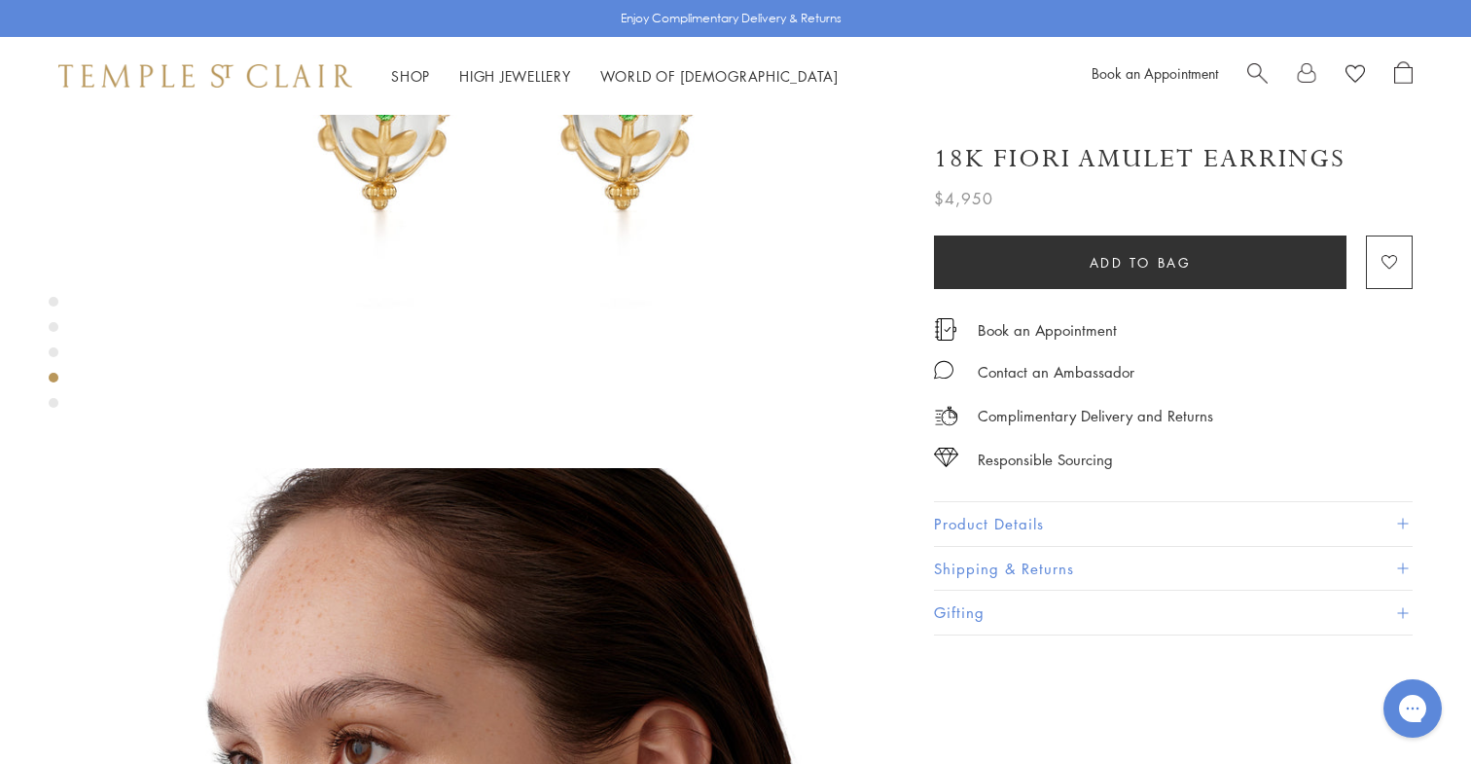
scroll to position [2005, 0]
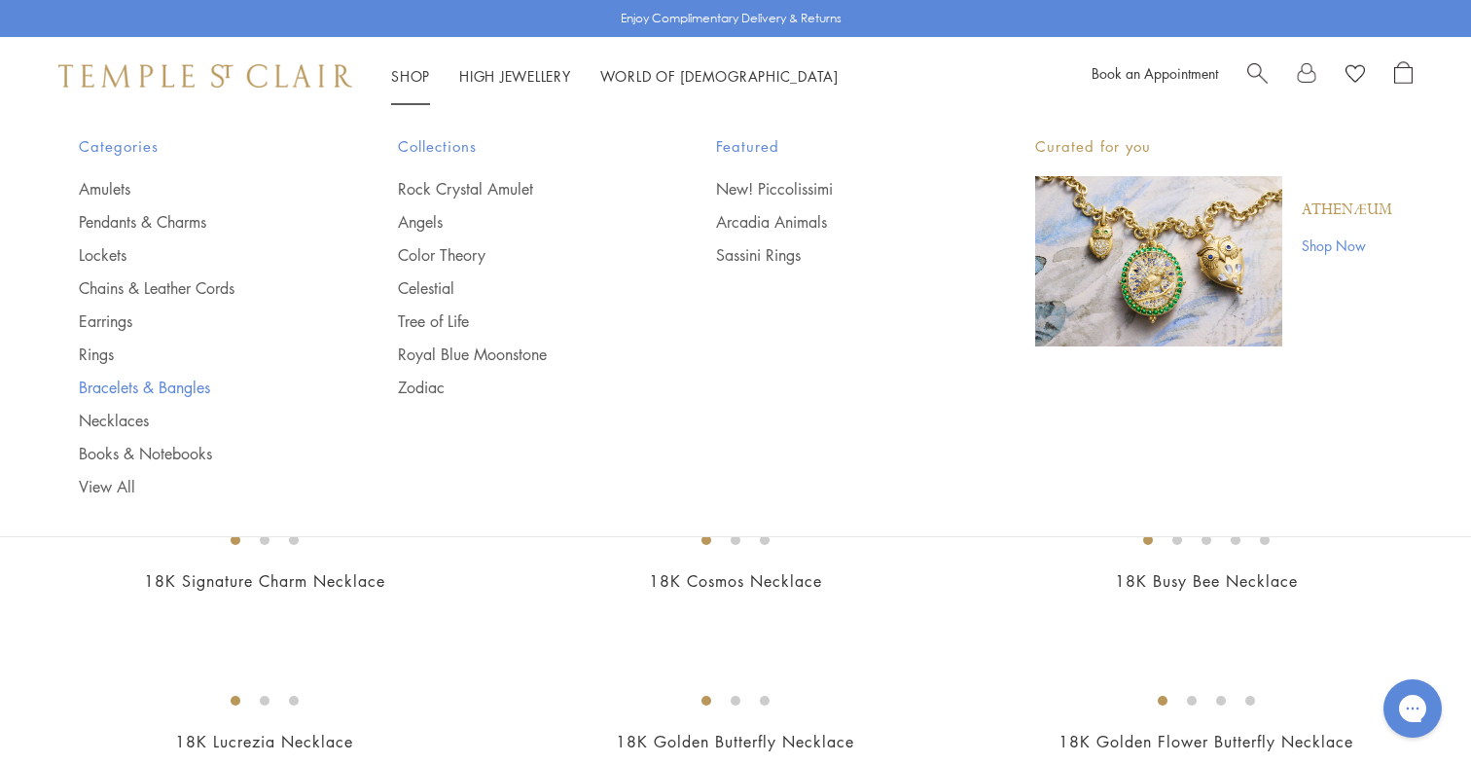
click at [116, 381] on link "Bracelets & Bangles" at bounding box center [199, 387] width 241 height 21
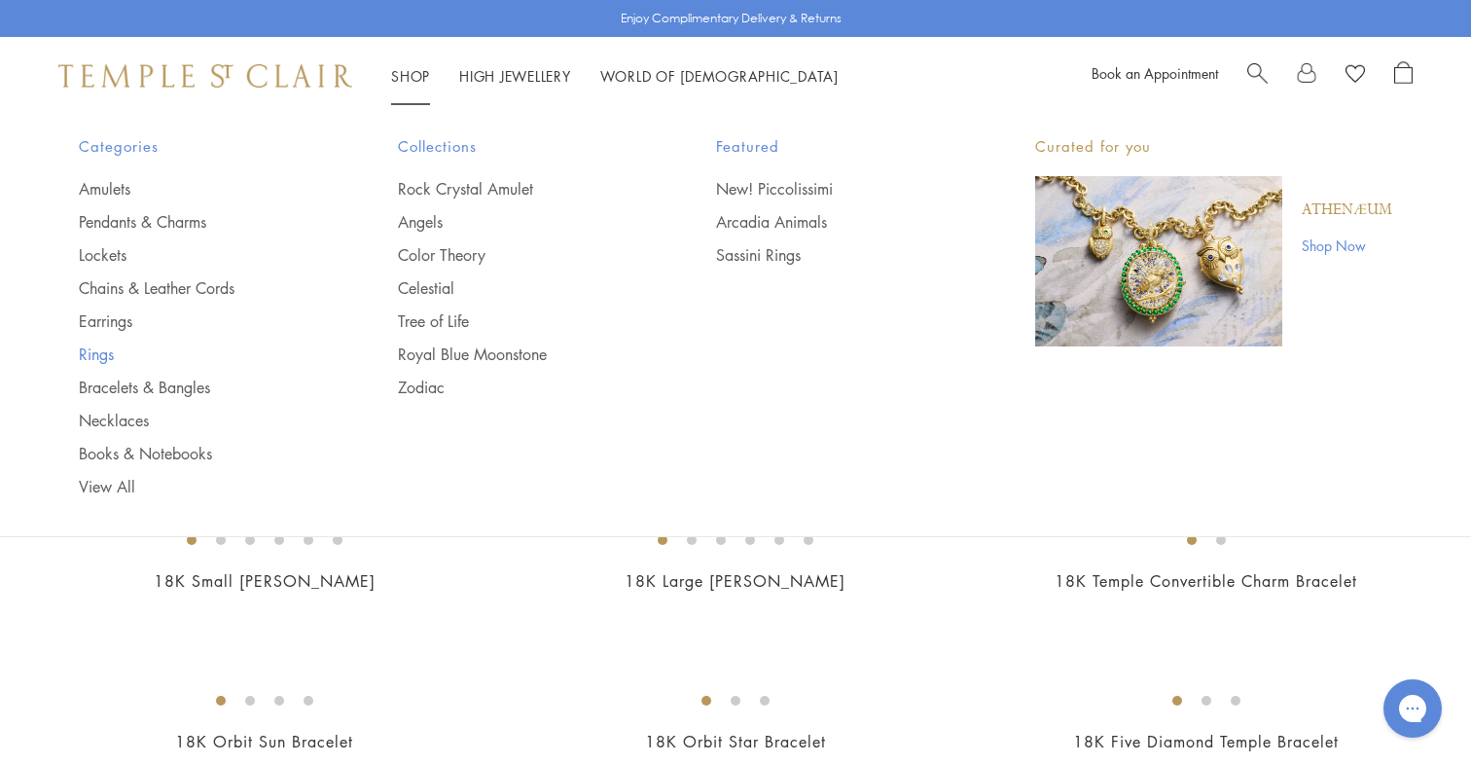
click at [98, 352] on link "Rings" at bounding box center [199, 353] width 241 height 21
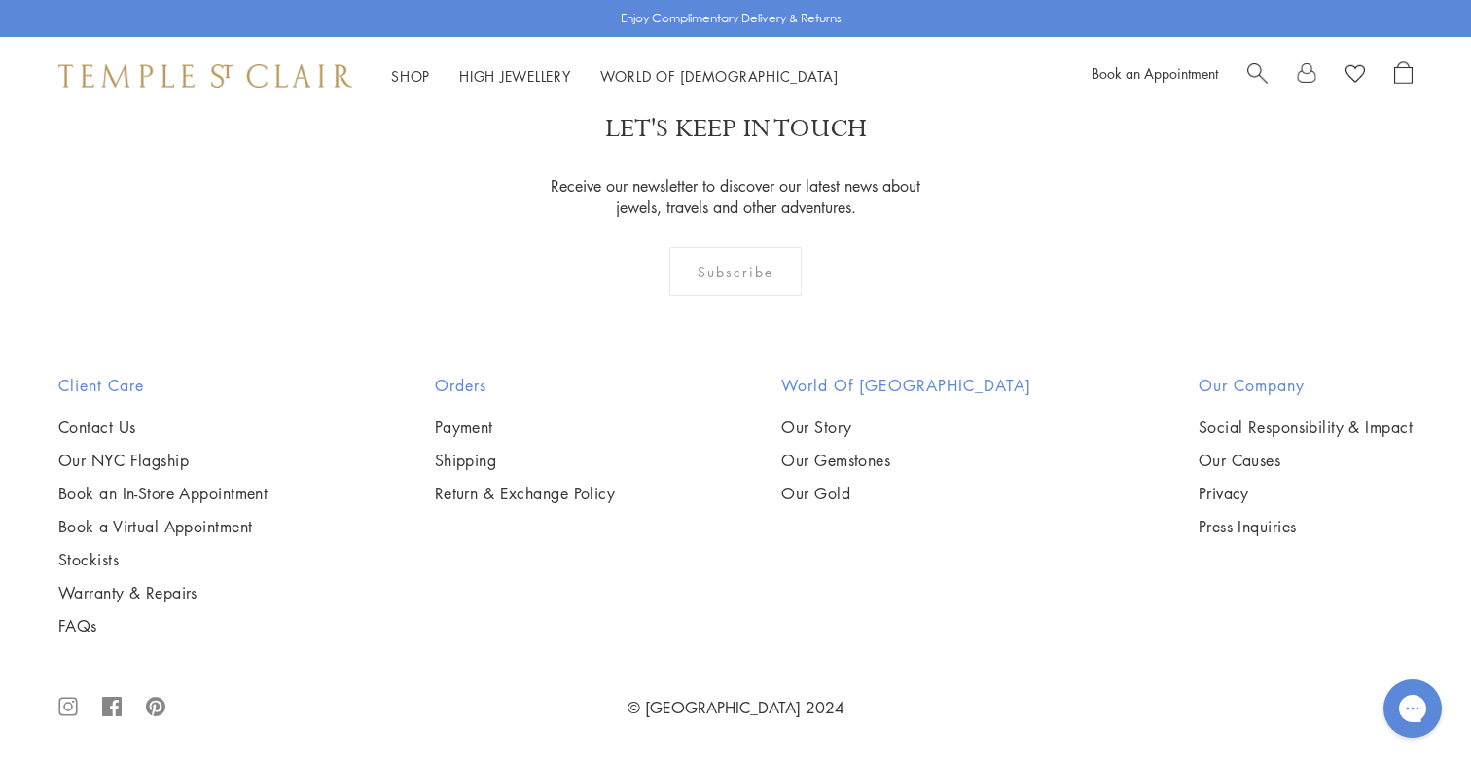
scroll to position [3065, 0]
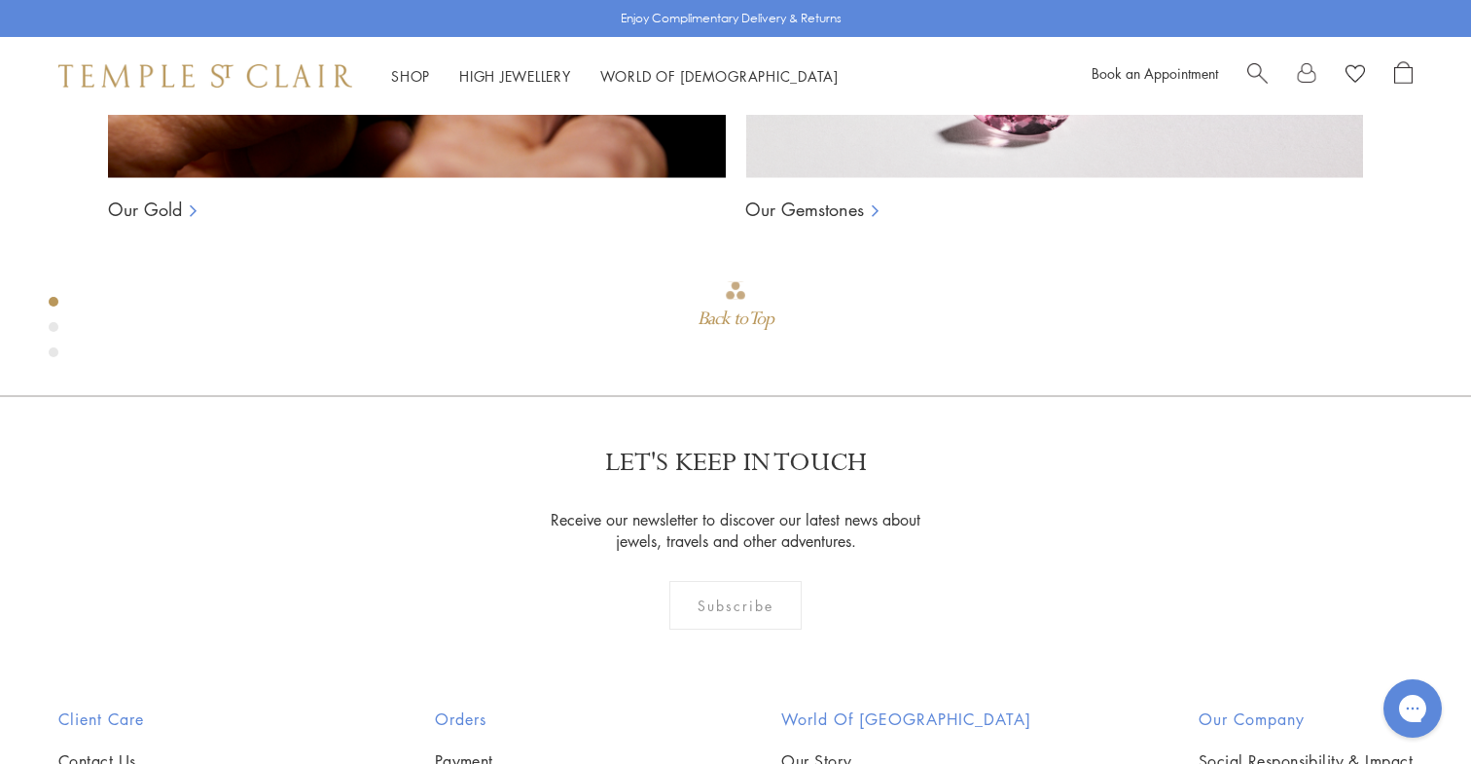
scroll to position [115, 0]
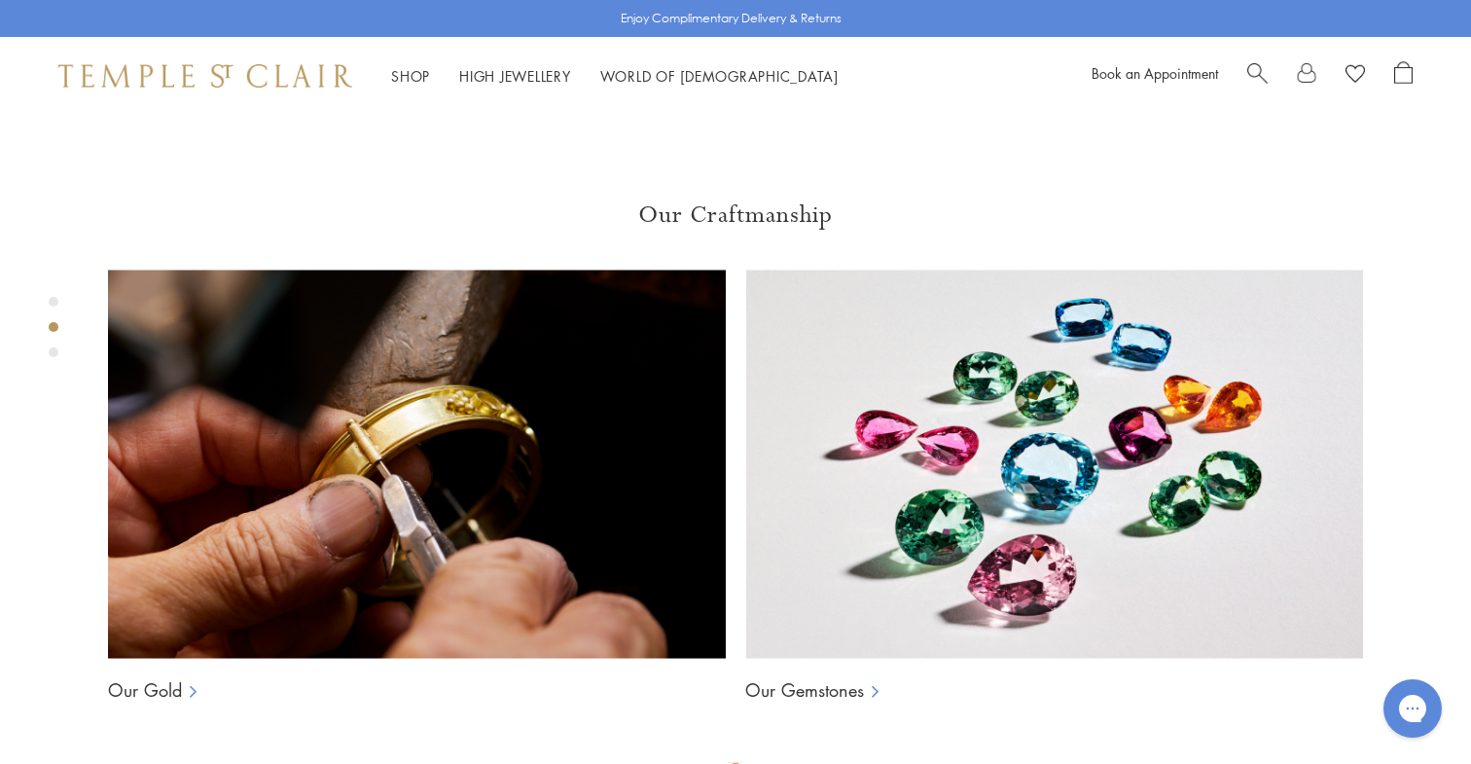
scroll to position [1311, 0]
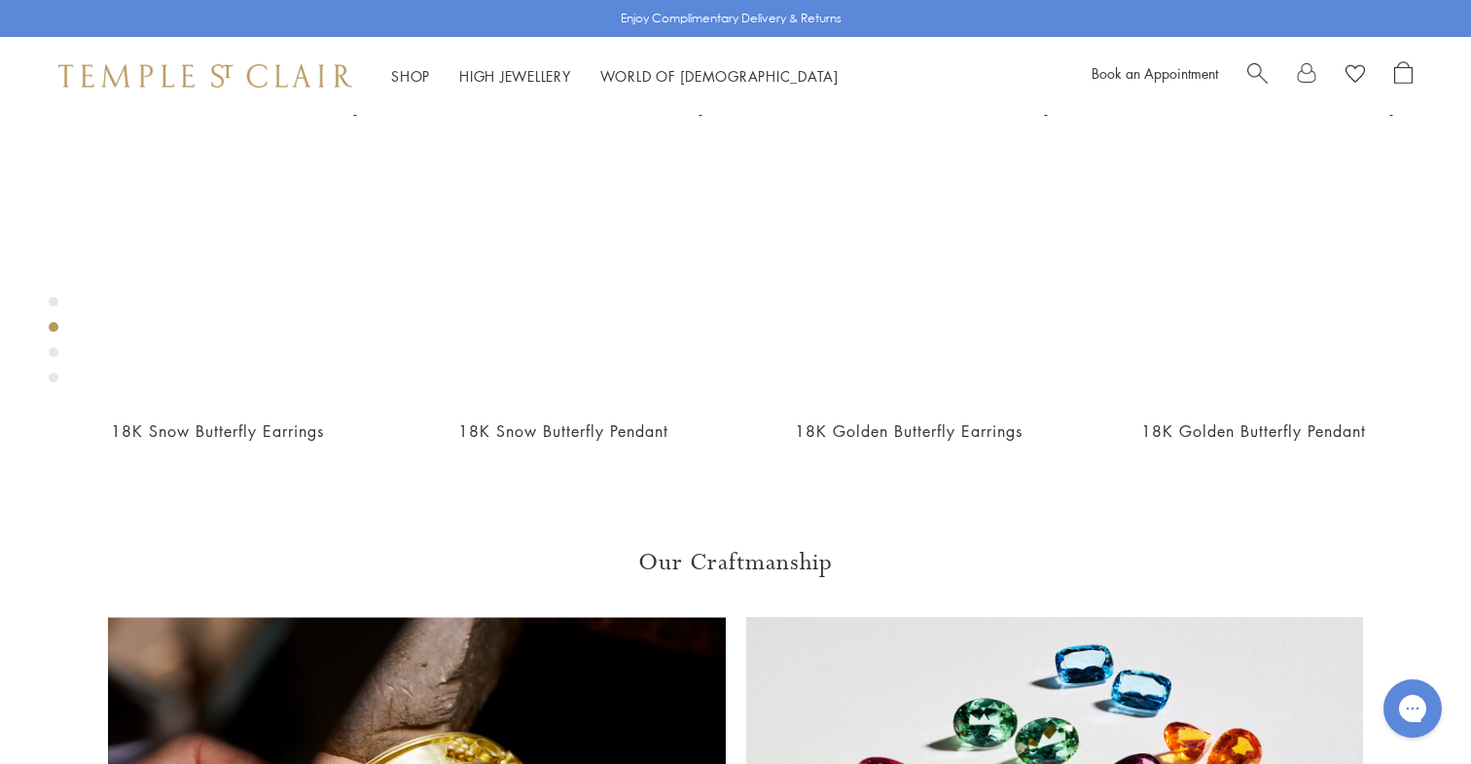
scroll to position [964, 0]
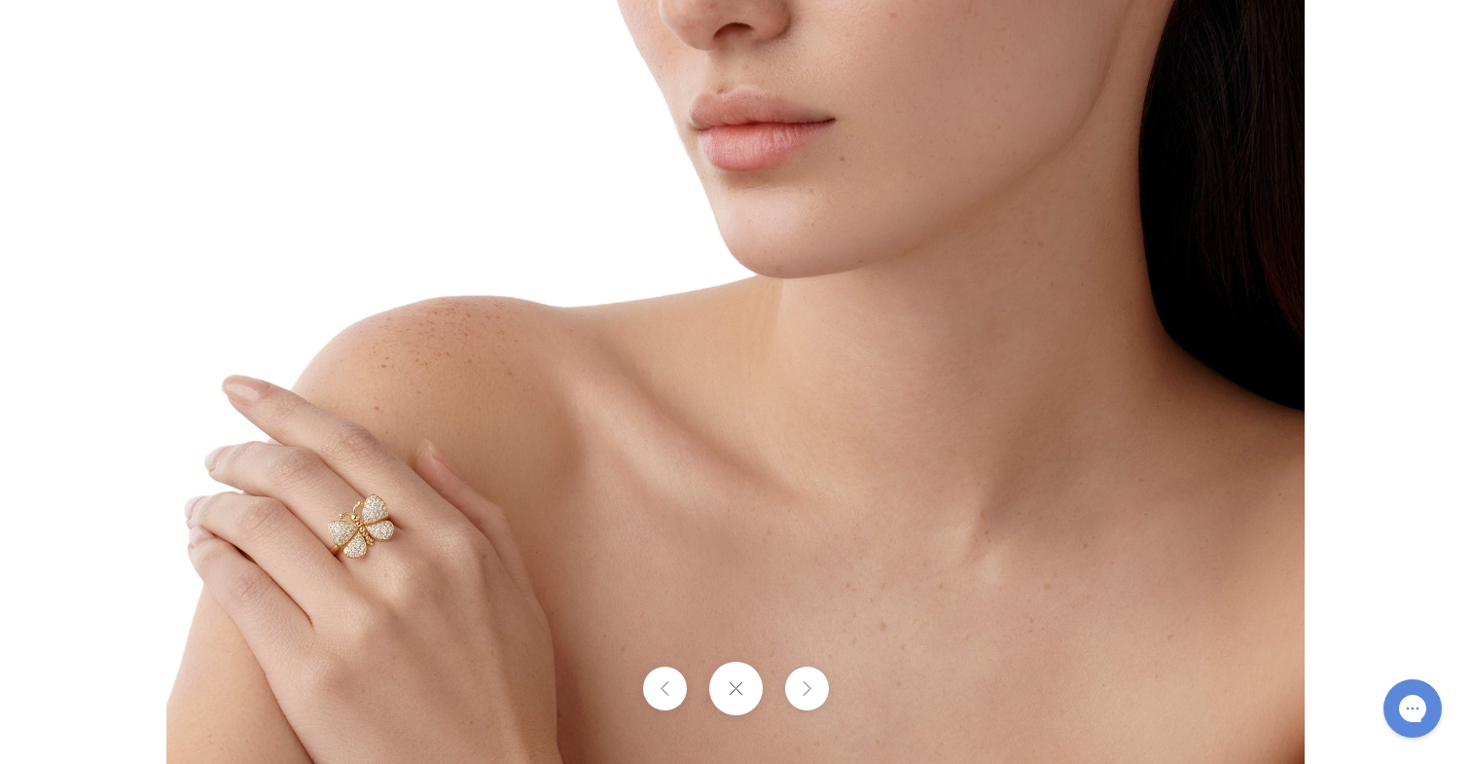
click at [382, 541] on img at bounding box center [735, 194] width 1138 height 1138
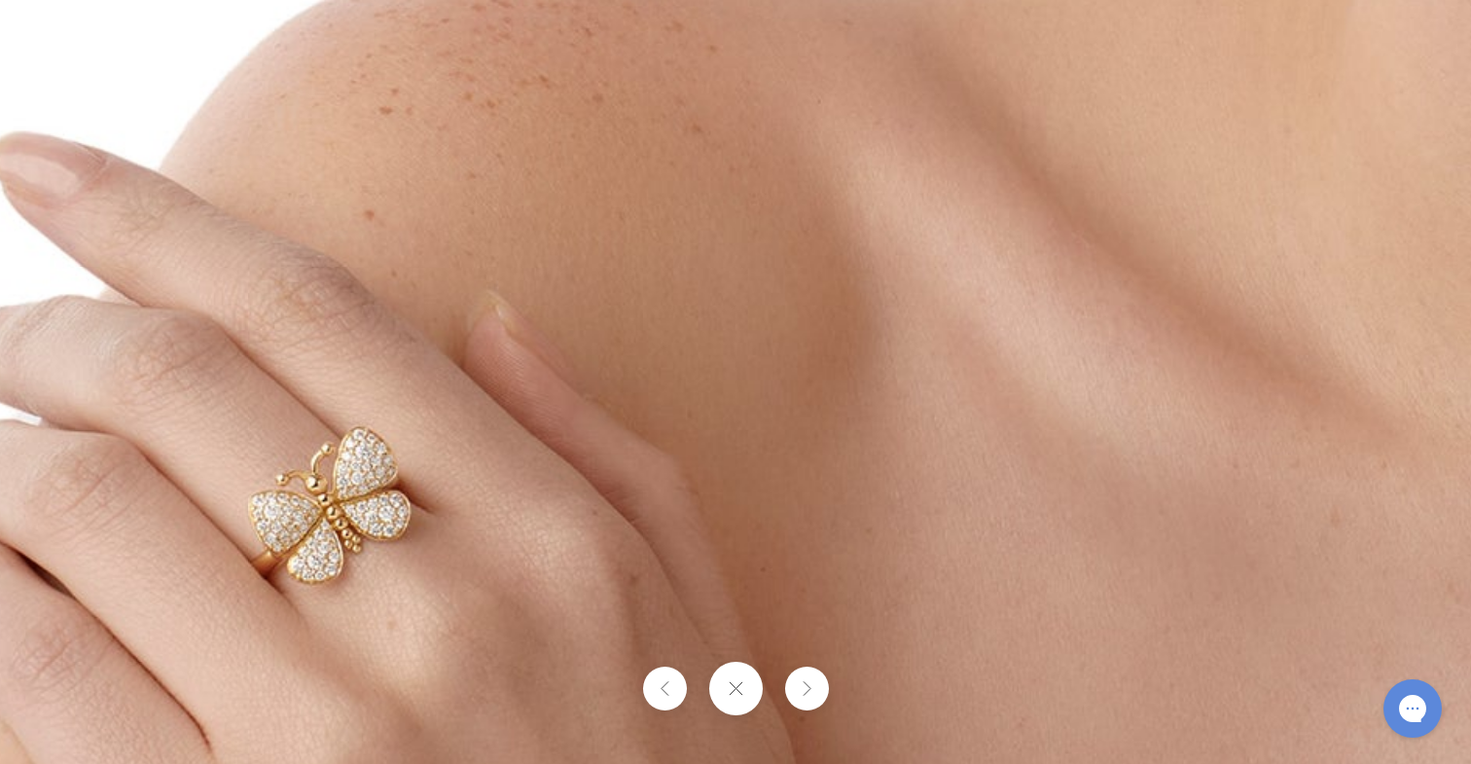
click at [742, 698] on button at bounding box center [735, 689] width 54 height 54
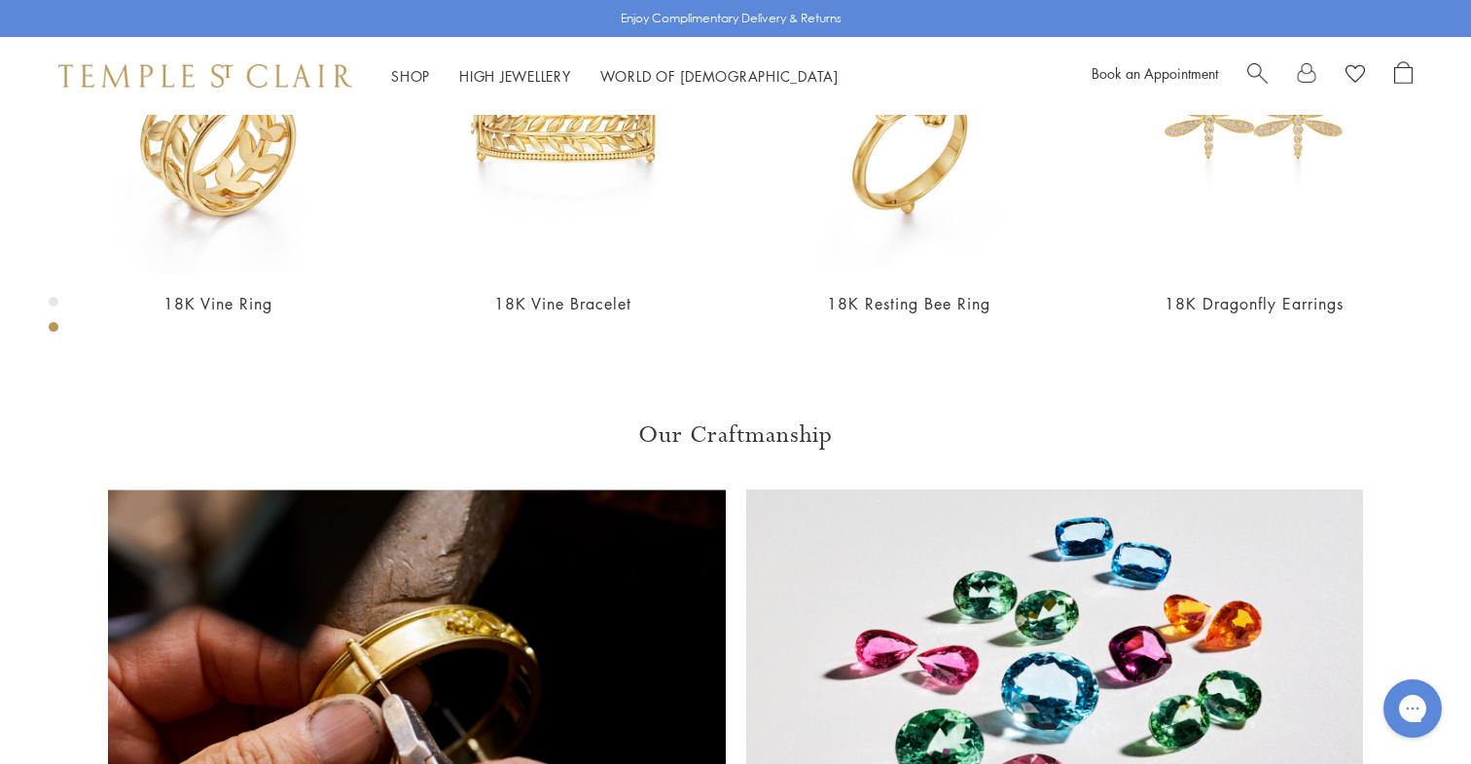
scroll to position [115, 0]
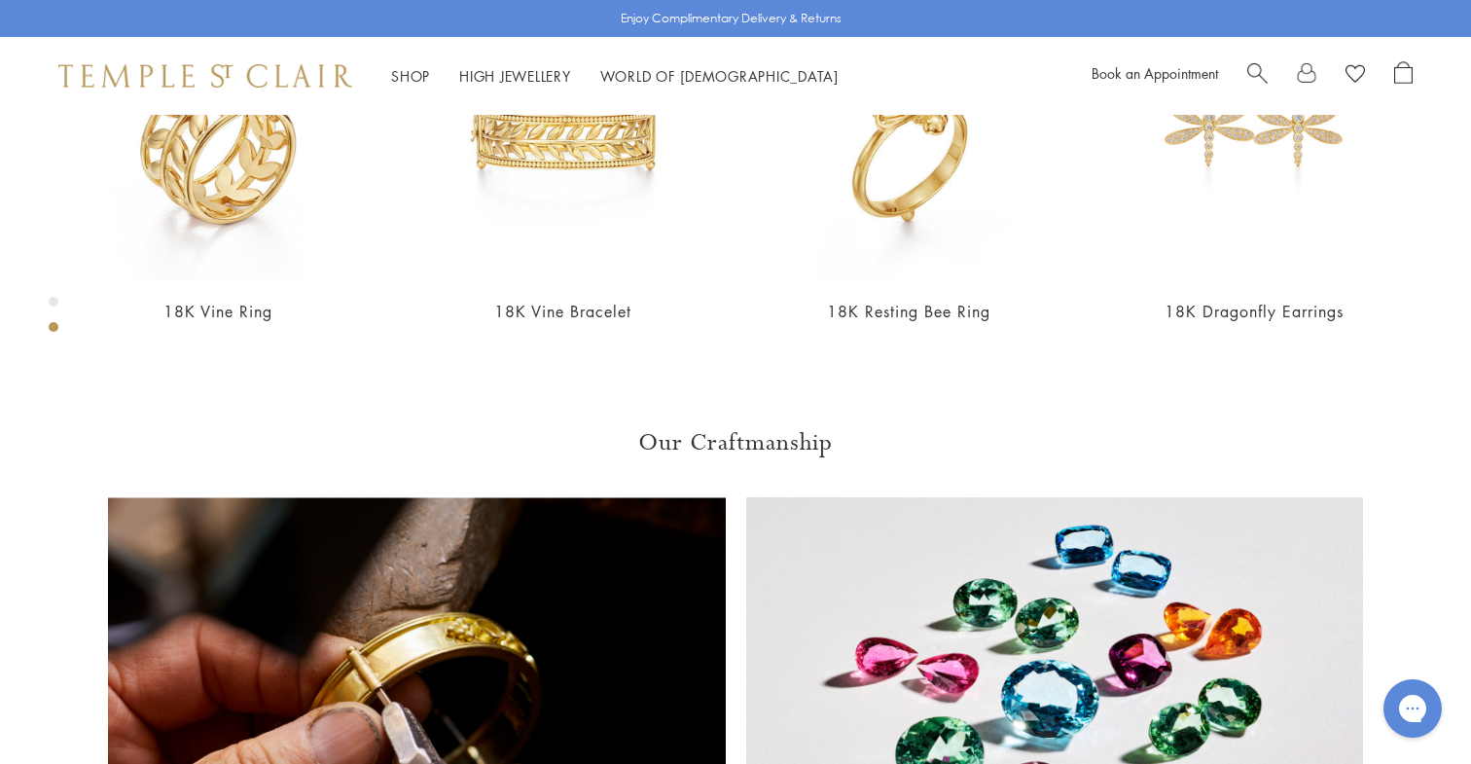
scroll to position [1069, 0]
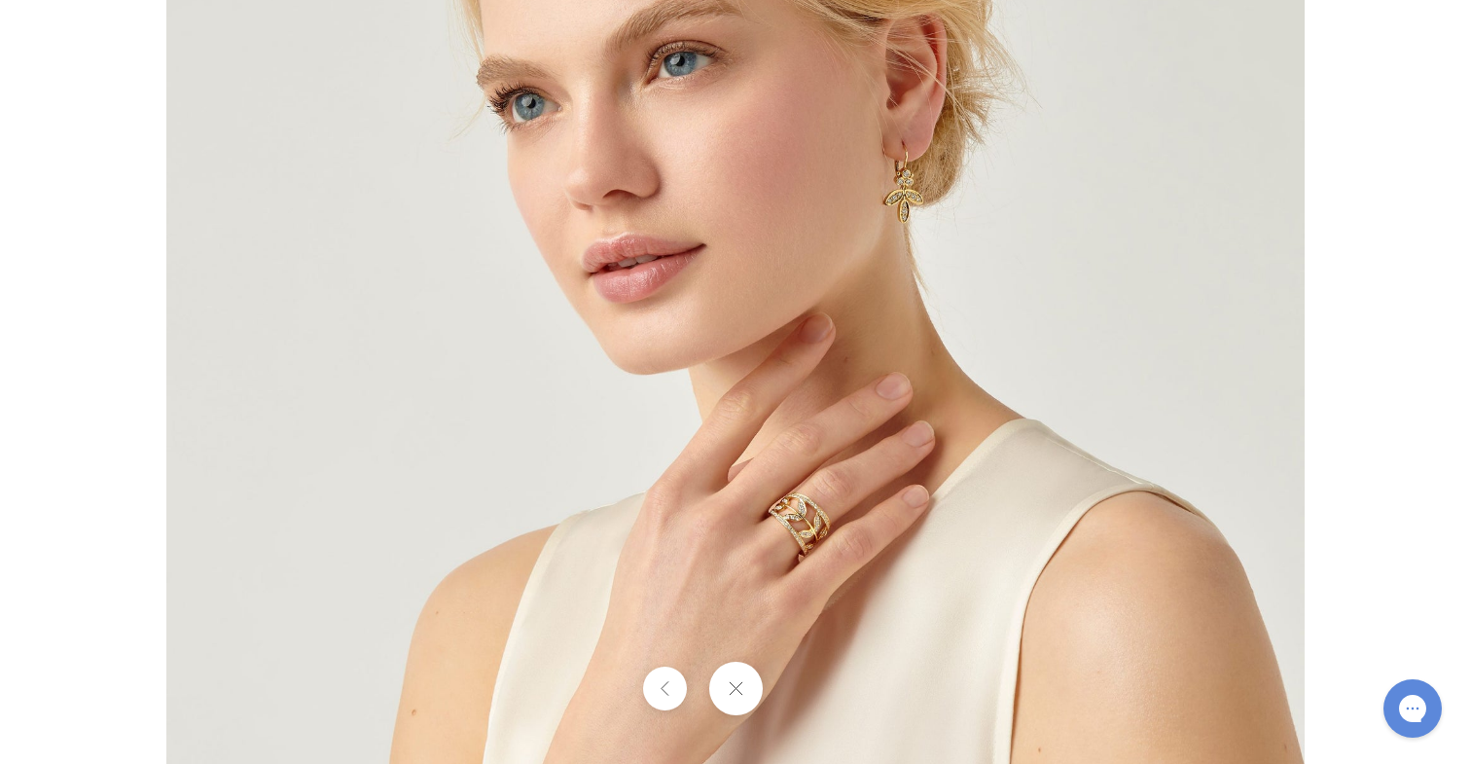
click at [853, 493] on img at bounding box center [735, 276] width 1138 height 1138
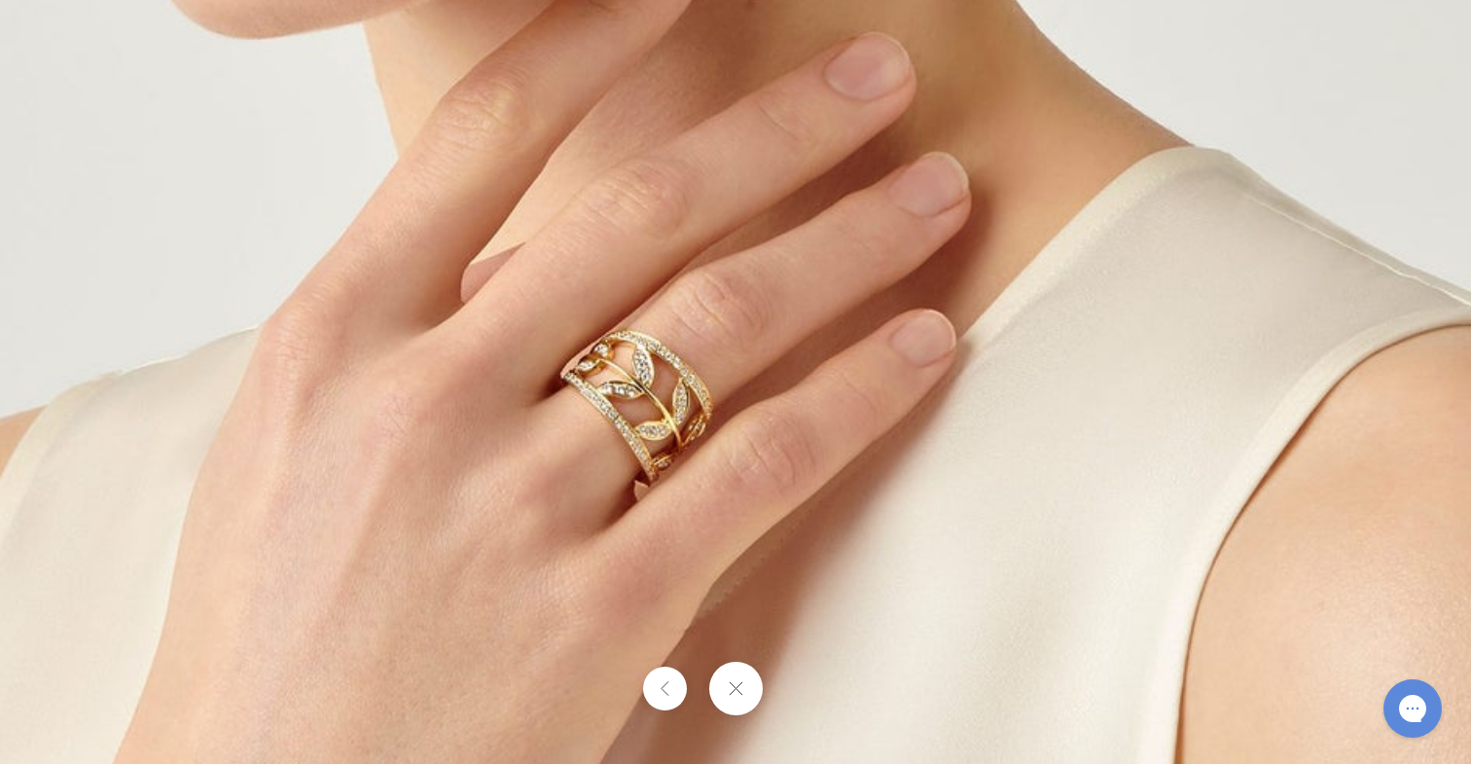
click at [749, 689] on button at bounding box center [735, 689] width 54 height 54
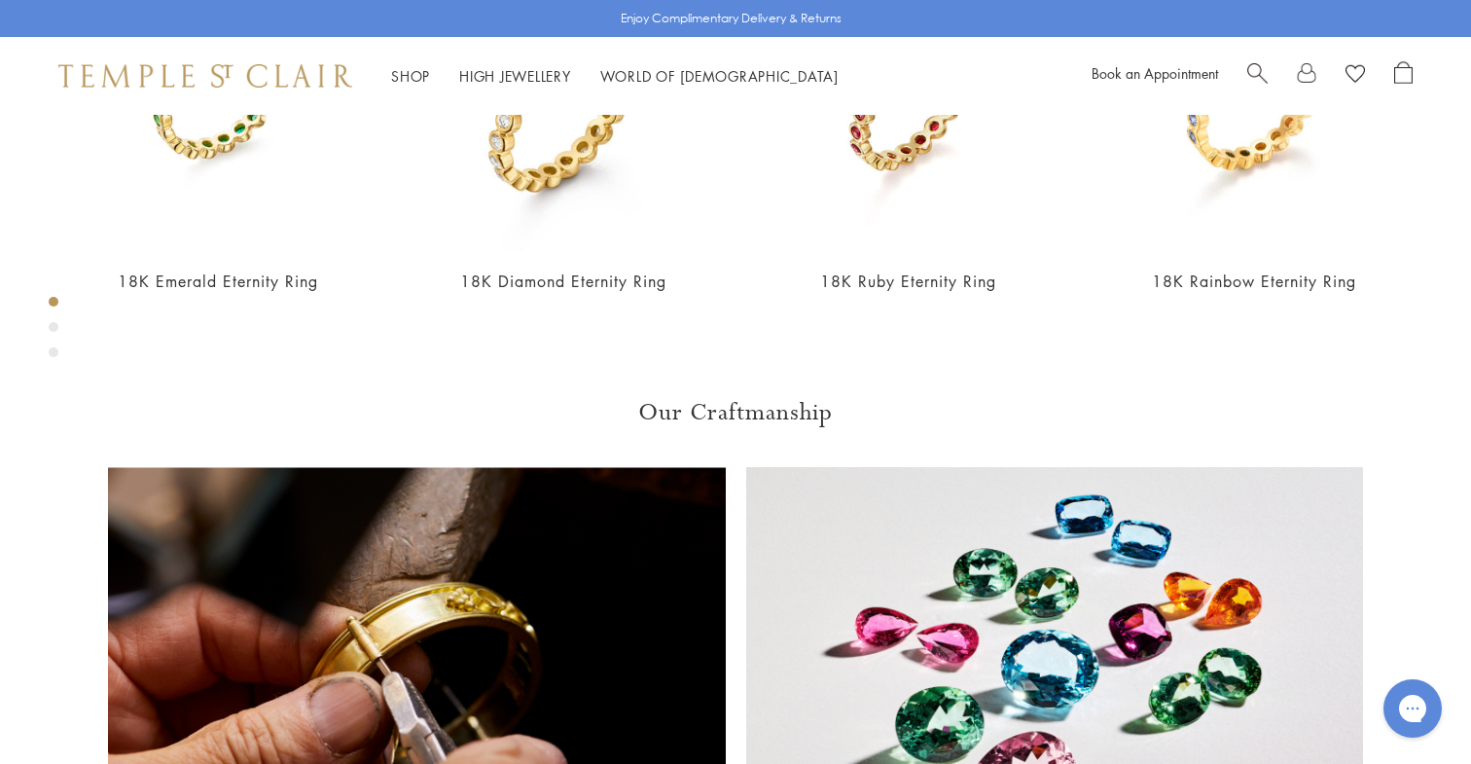
scroll to position [115, 0]
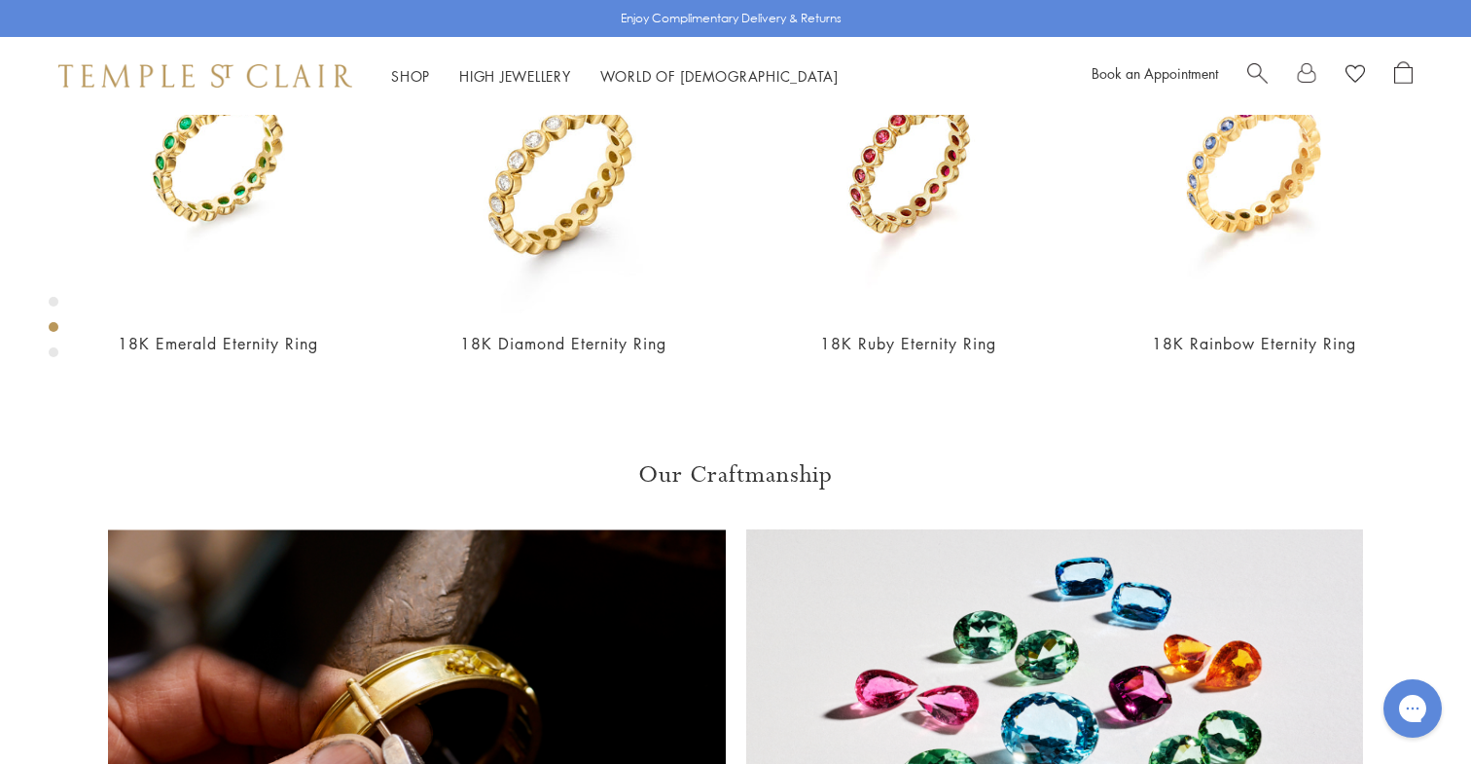
scroll to position [1154, 0]
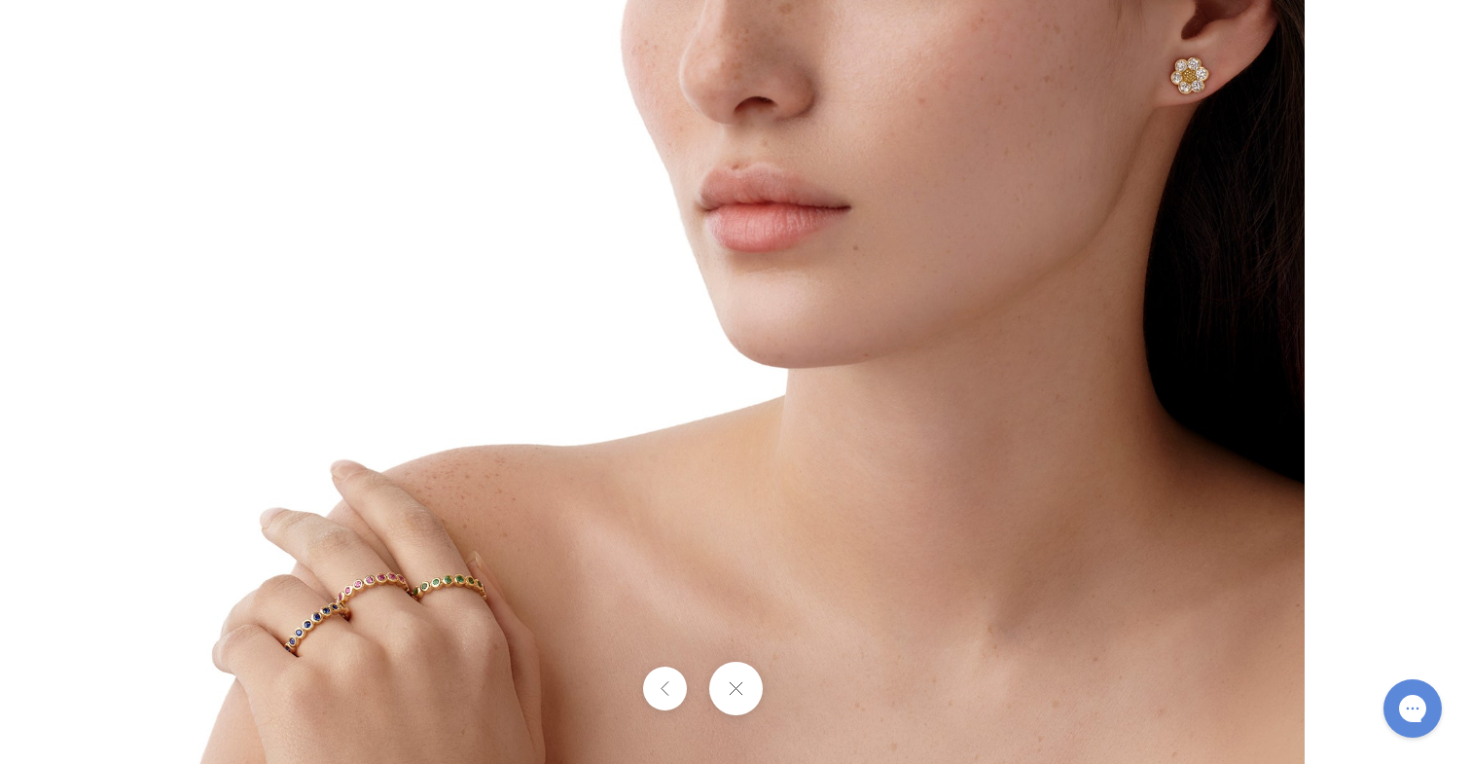
click at [548, 576] on img at bounding box center [735, 268] width 1138 height 1138
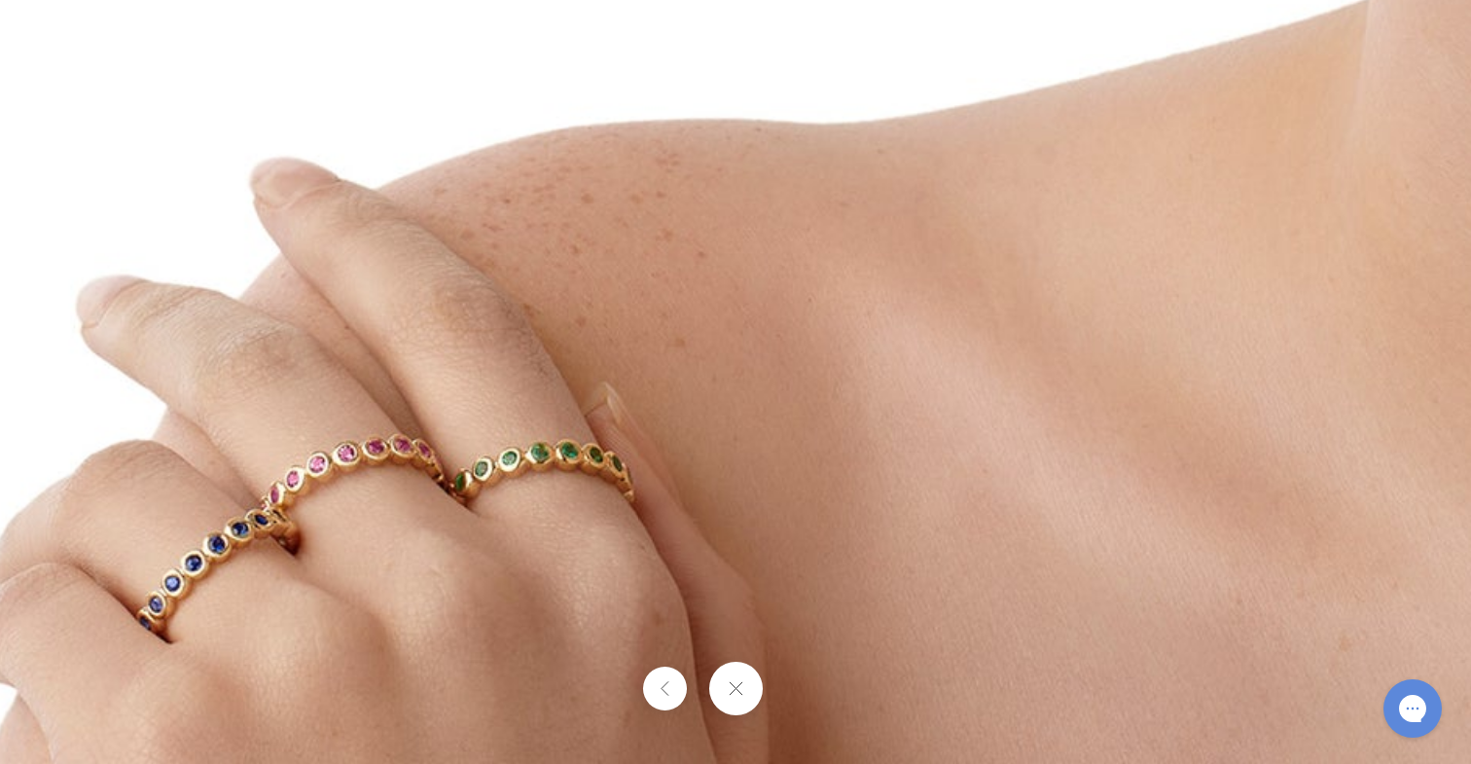
click at [744, 689] on button at bounding box center [735, 689] width 54 height 54
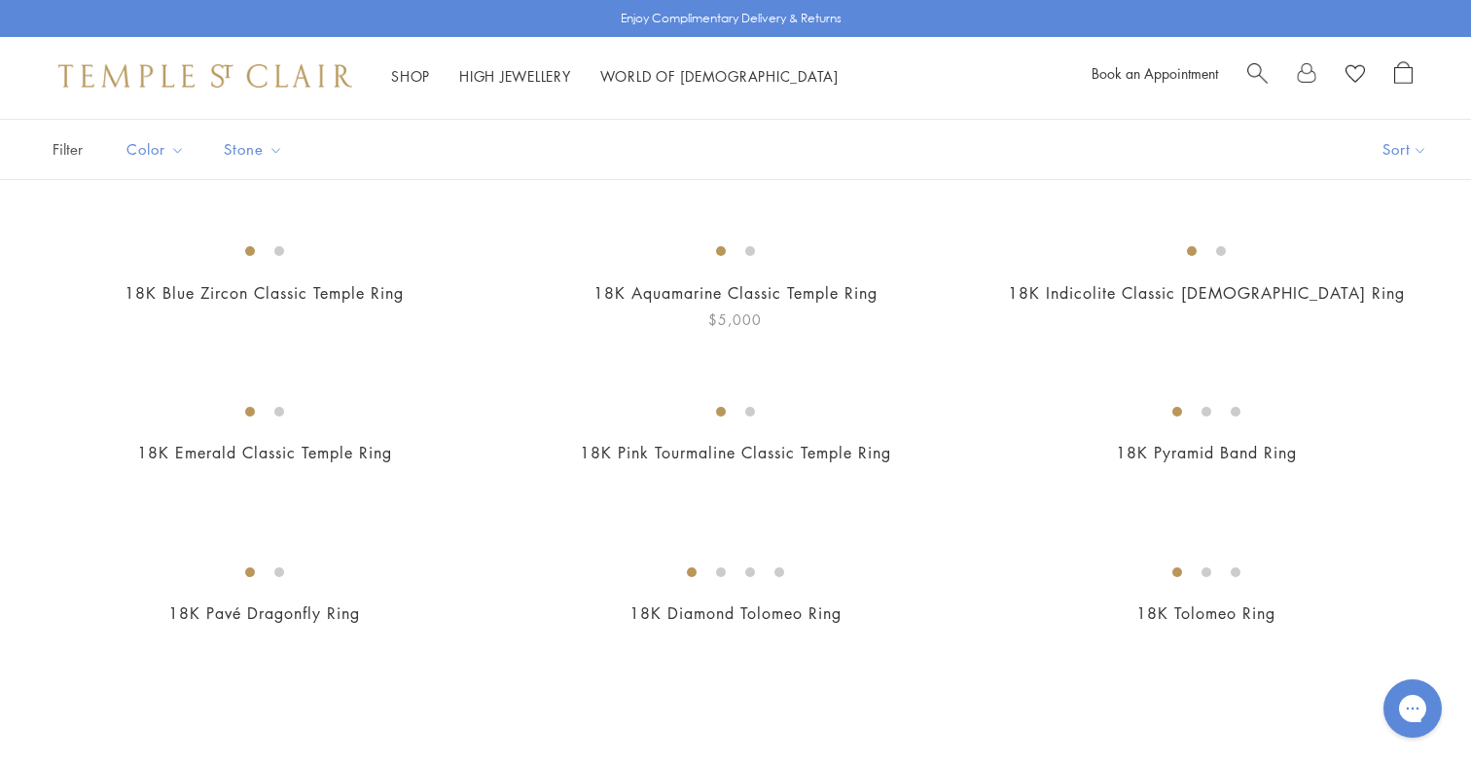
scroll to position [212, 0]
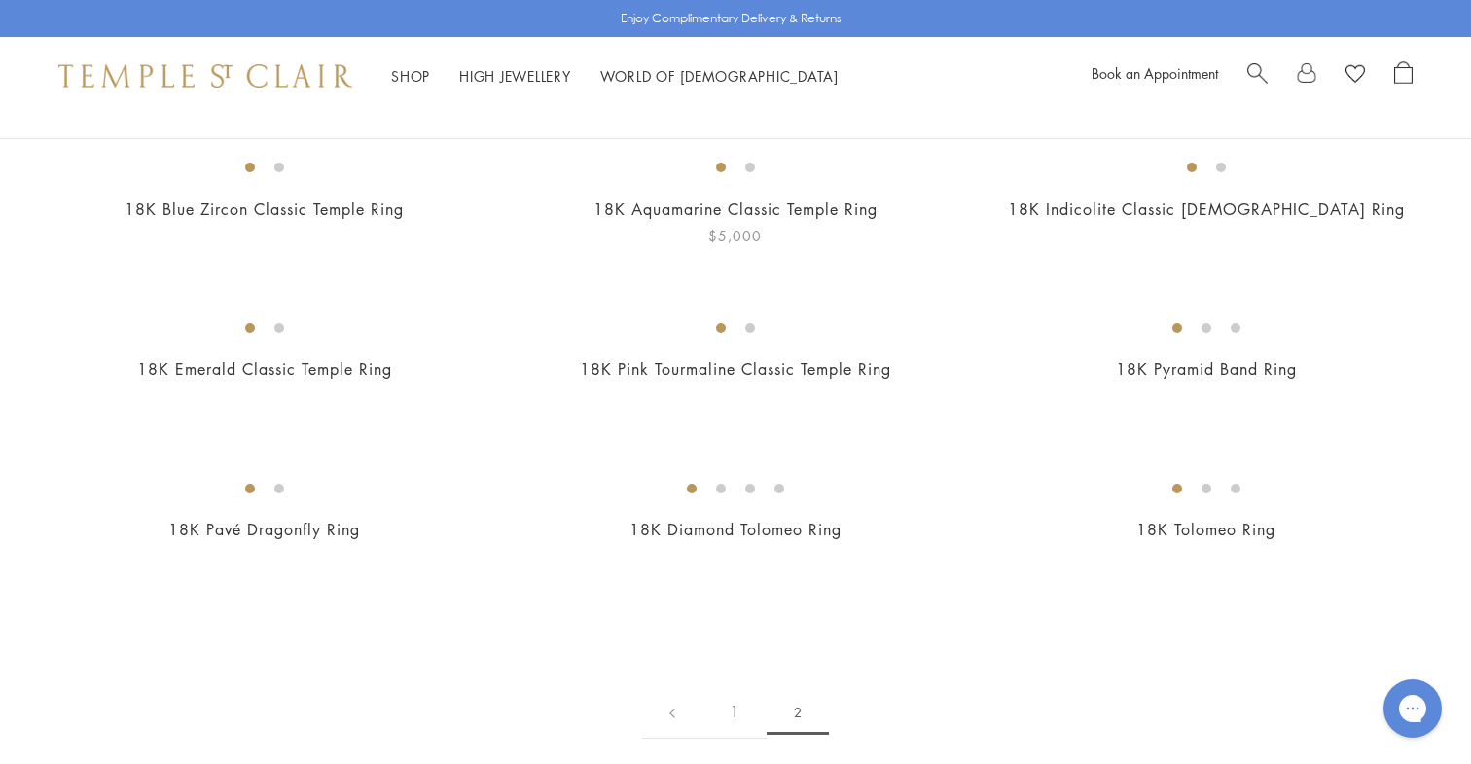
click at [742, 220] on link "18K Aquamarine Classic Temple Ring" at bounding box center [735, 208] width 284 height 21
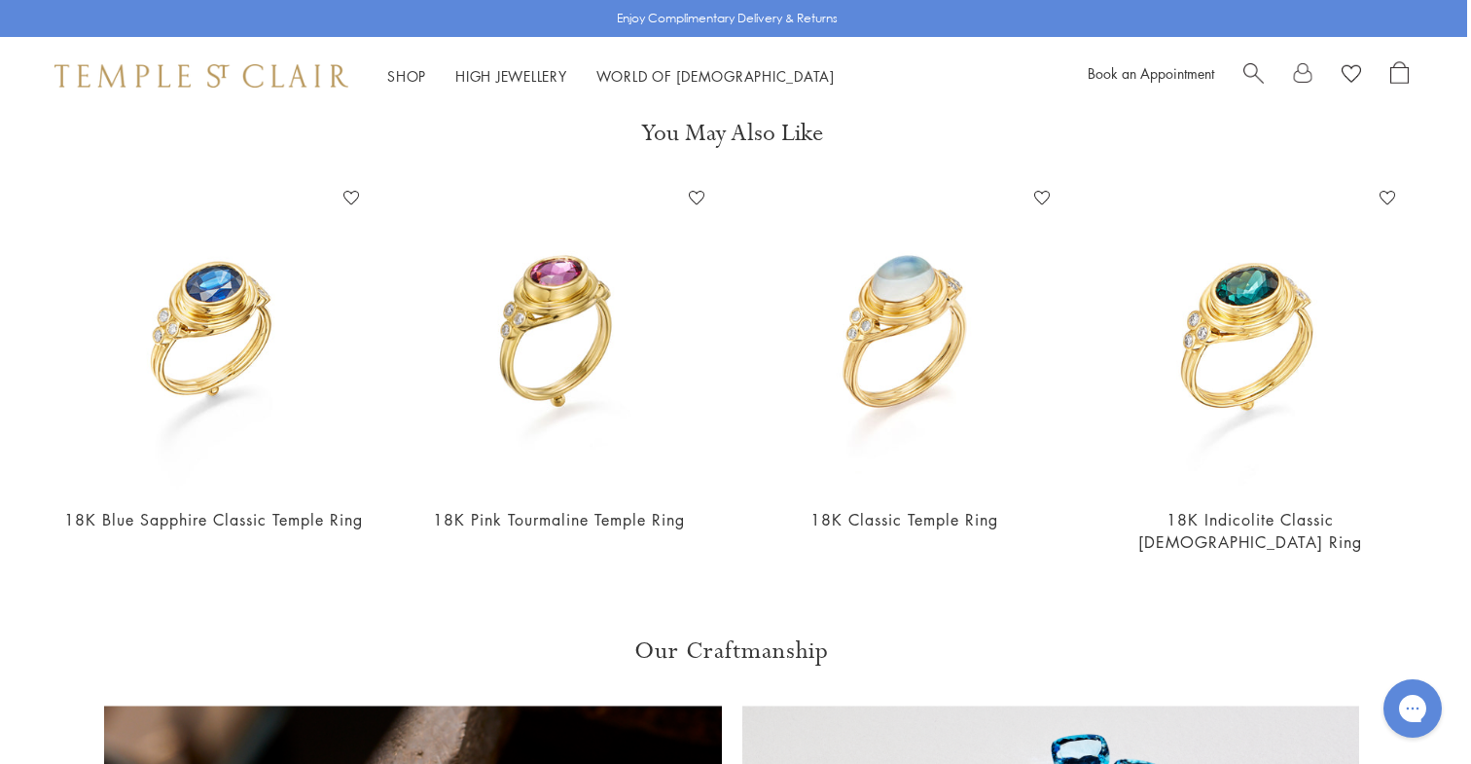
scroll to position [877, 4]
click at [210, 341] on img at bounding box center [213, 335] width 306 height 306
